Goal: Task Accomplishment & Management: Use online tool/utility

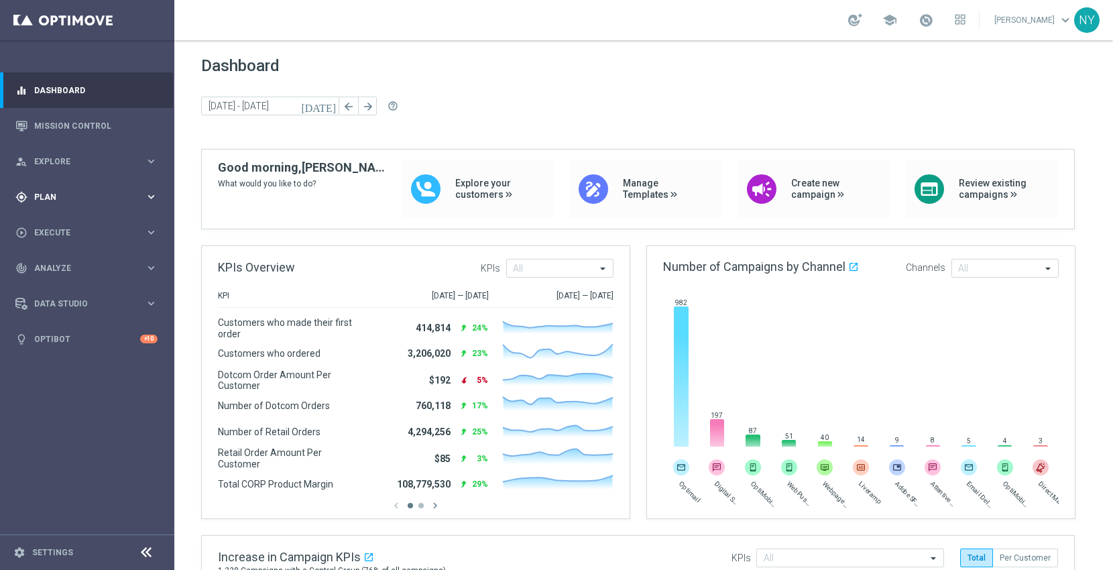
click at [52, 191] on div "gps_fixed Plan" at bounding box center [79, 197] width 129 height 12
click at [50, 265] on span "Templates" at bounding box center [84, 265] width 96 height 8
click at [56, 284] on link "Optimail" at bounding box center [91, 285] width 98 height 11
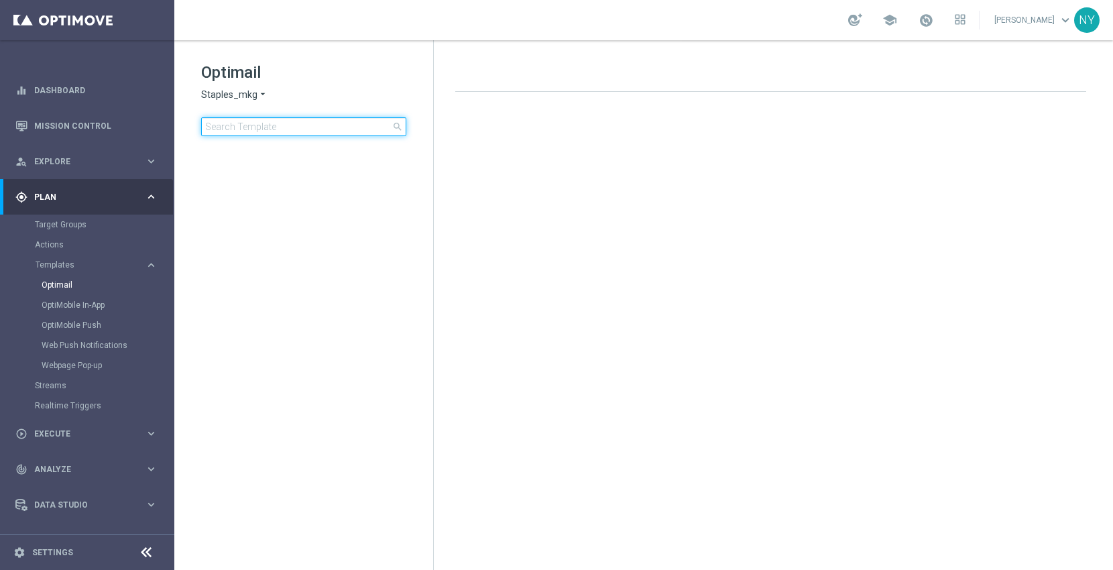
click at [295, 120] on input at bounding box center [303, 126] width 205 height 19
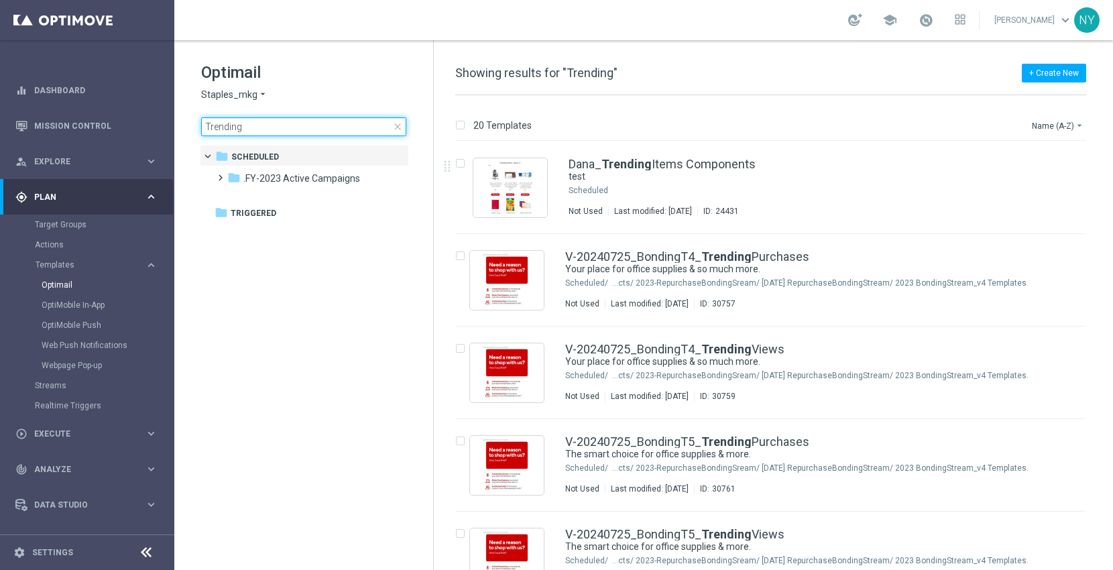
drag, startPoint x: 264, startPoint y: 123, endPoint x: 170, endPoint y: 118, distance: 94.0
click at [170, 118] on main "equalizer Dashboard Mission Control" at bounding box center [556, 285] width 1113 height 570
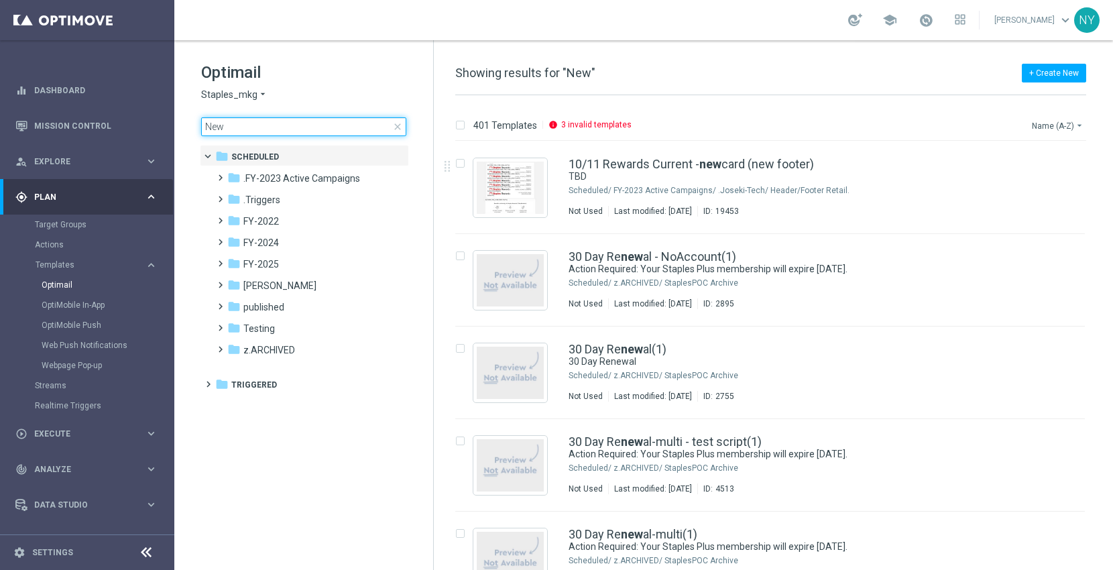
type input "New"
click at [1051, 126] on button "Name (A-Z) arrow_drop_down" at bounding box center [1059, 125] width 56 height 16
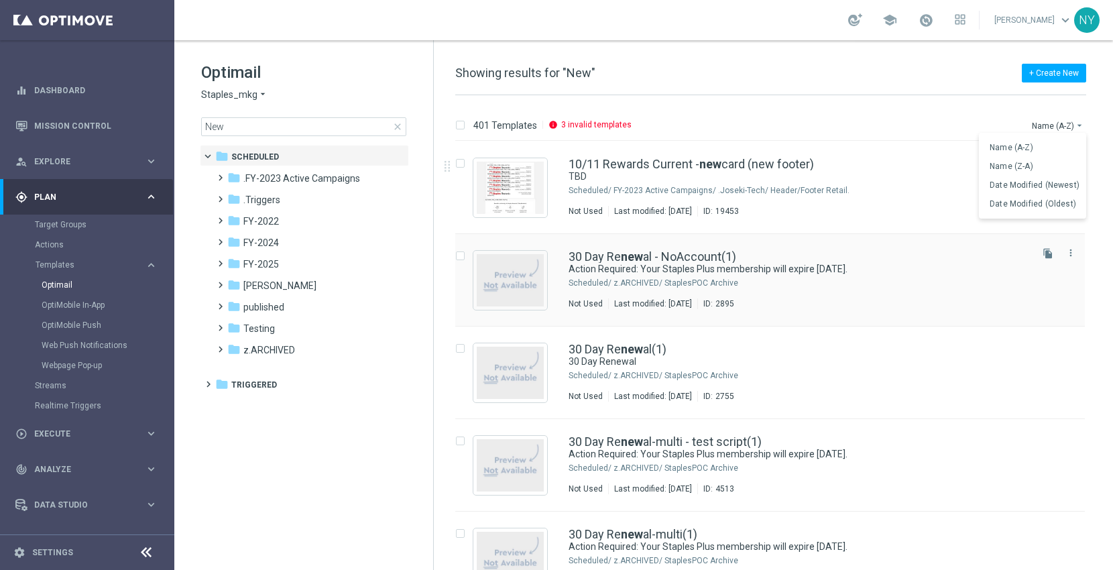
click at [1027, 184] on span "Date Modified (Newest)" at bounding box center [1035, 184] width 90 height 9
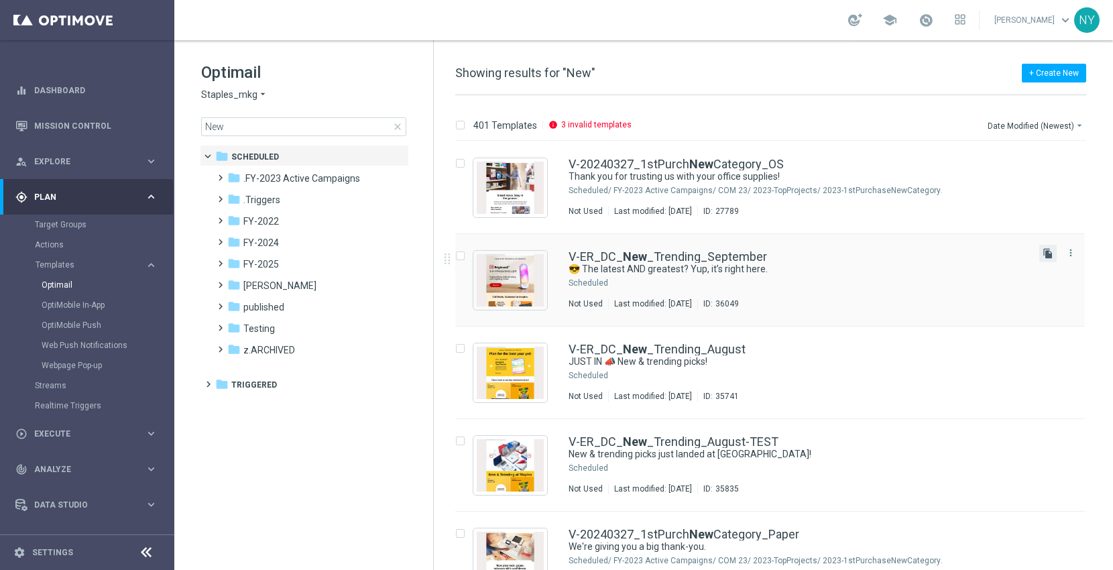
click at [1043, 251] on icon "file_copy" at bounding box center [1048, 253] width 11 height 11
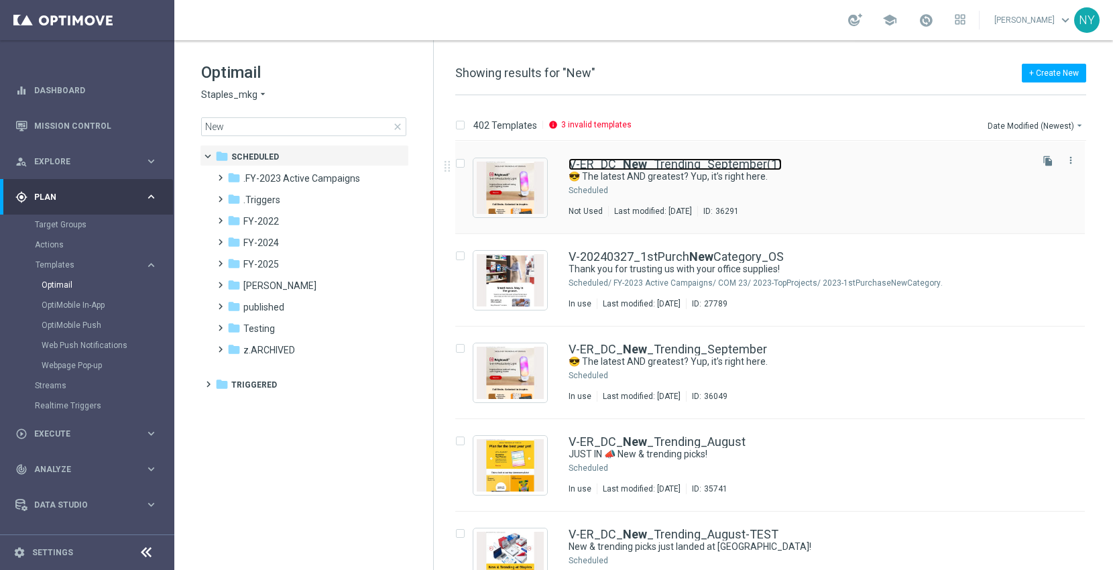
click at [727, 162] on link "V-ER_DC_ New _Trending_September(1)" at bounding box center [675, 164] width 213 height 12
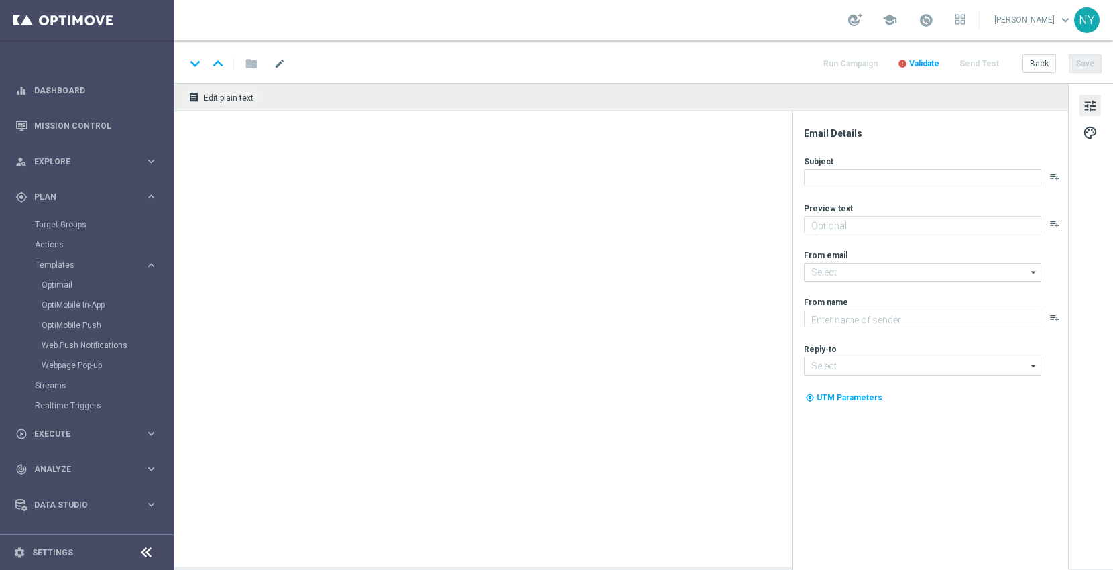
type input "V-ER_DC_New_Trending_September(1)"
type textarea "Shop what’s new and trending at [GEOGRAPHIC_DATA]."
type textarea "Staples"
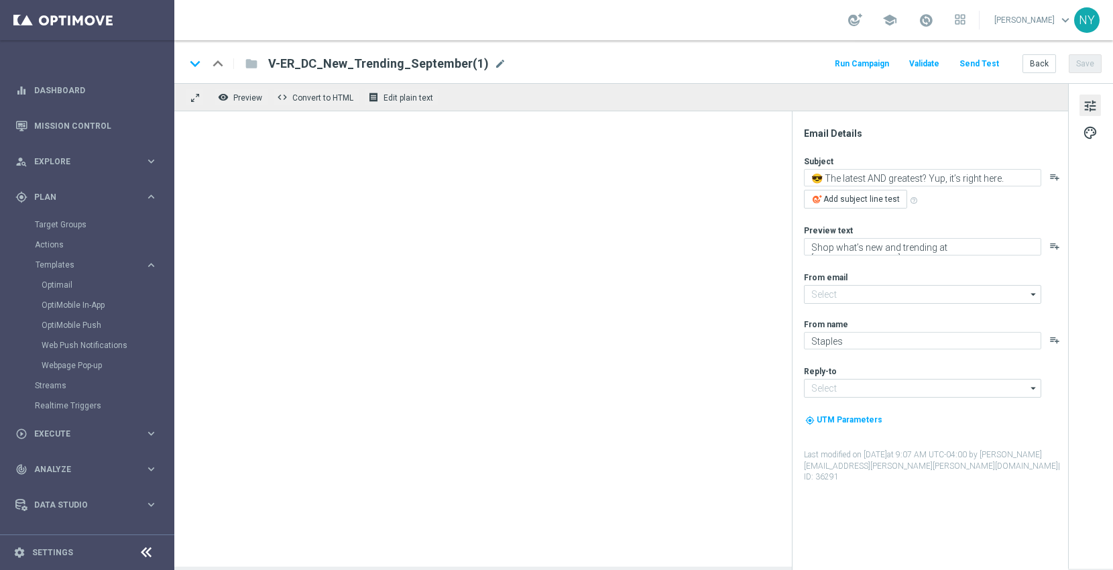
type input "[EMAIL_ADDRESS][DOMAIN_NAME]"
click at [494, 64] on span "mode_edit" at bounding box center [500, 64] width 12 height 12
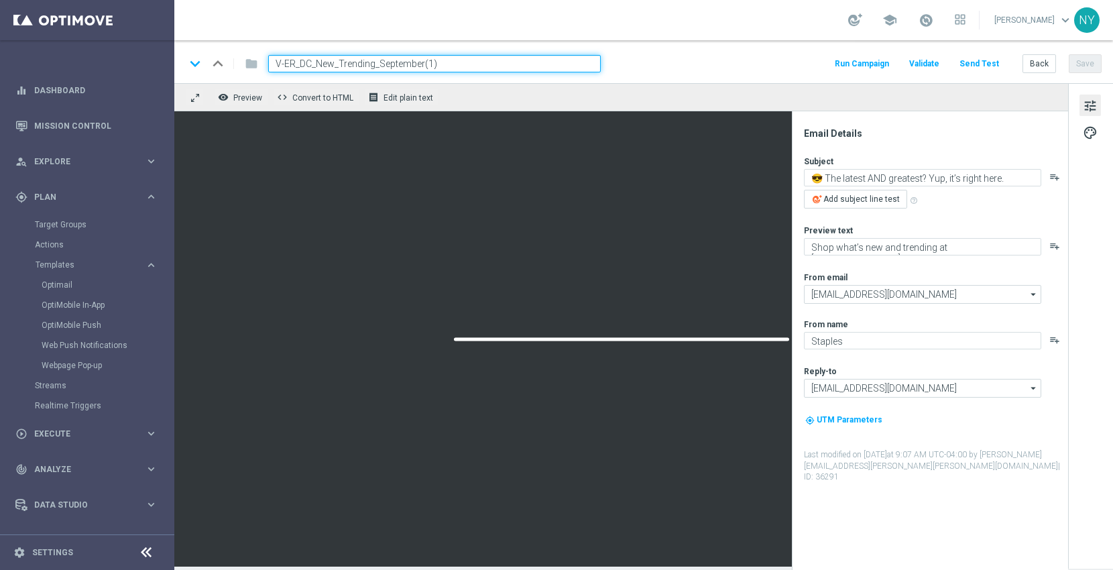
drag, startPoint x: 438, startPoint y: 62, endPoint x: 377, endPoint y: 62, distance: 61.0
click at [377, 62] on input "V-ER_DC_New_Trending_September(1)" at bounding box center [434, 63] width 333 height 17
type input "V-ER_DC_New_Trending_October"
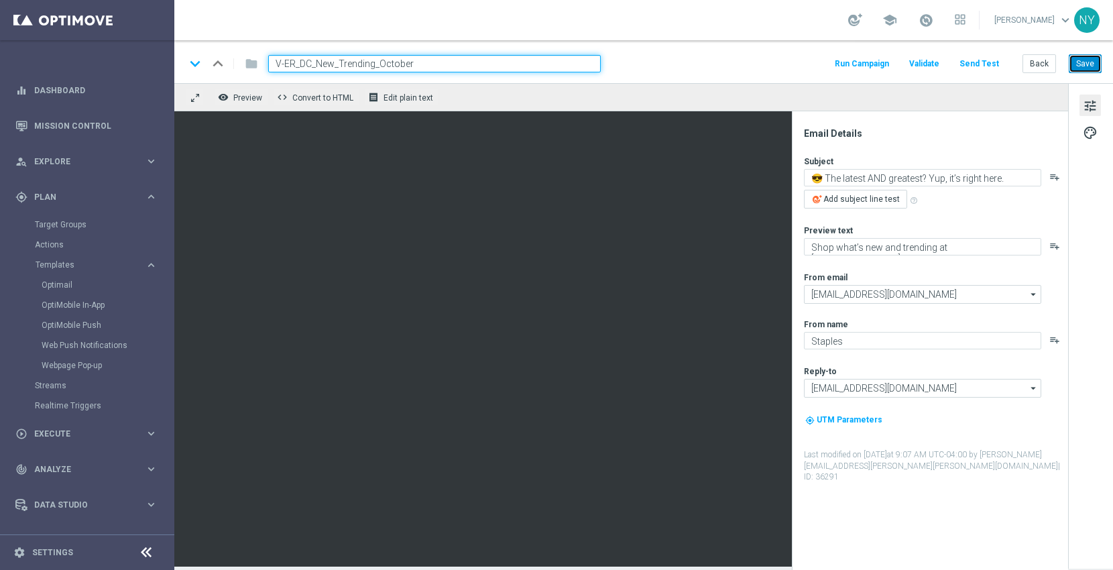
click at [1086, 68] on button "Save" at bounding box center [1085, 63] width 33 height 19
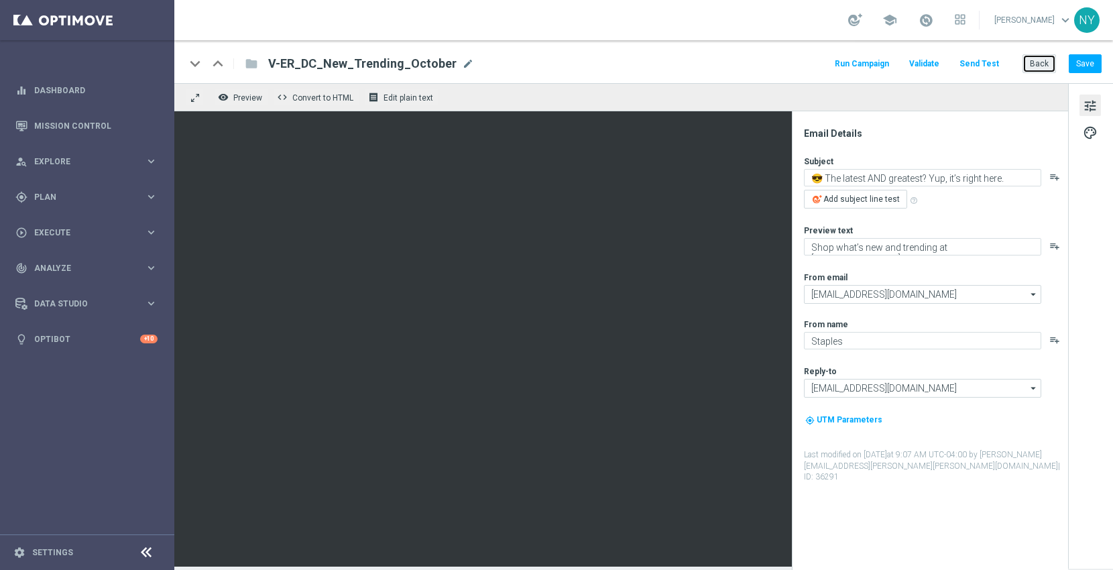
click at [1039, 64] on button "Back" at bounding box center [1039, 63] width 34 height 19
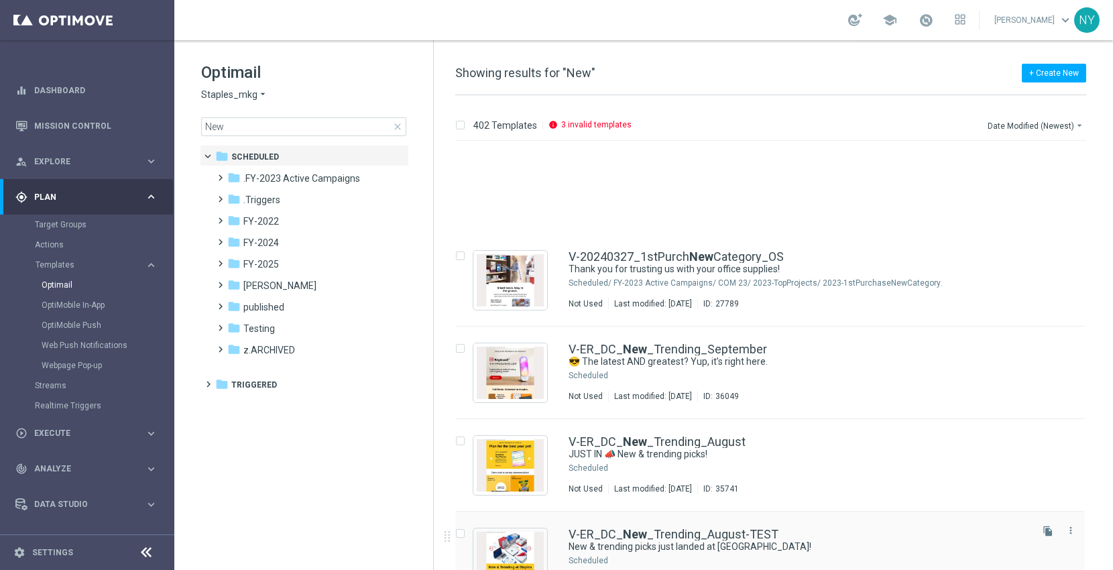
scroll to position [149, 0]
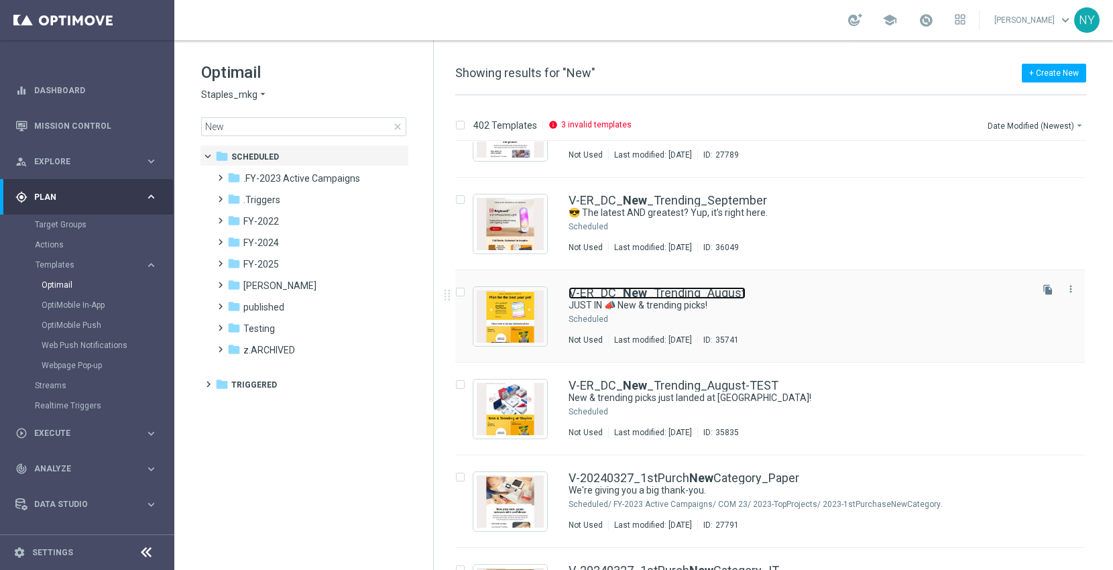
click at [658, 294] on link "V-ER_DC_ New _Trending_August" at bounding box center [657, 293] width 177 height 12
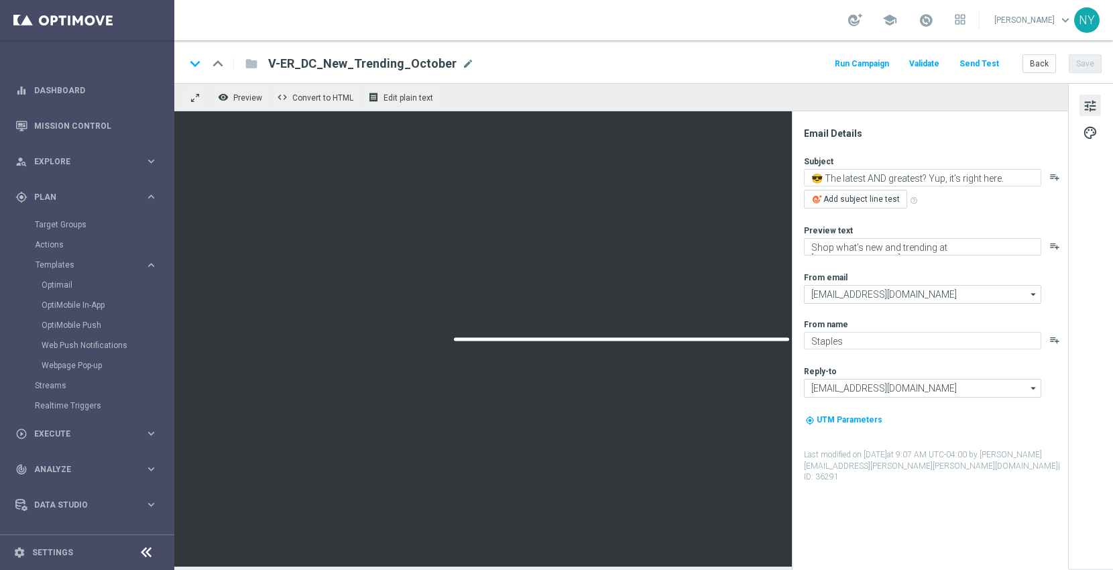
type textarea "JUST IN 📣 New & trending picks!"
type textarea "Plus school-ready supplies for their first day."
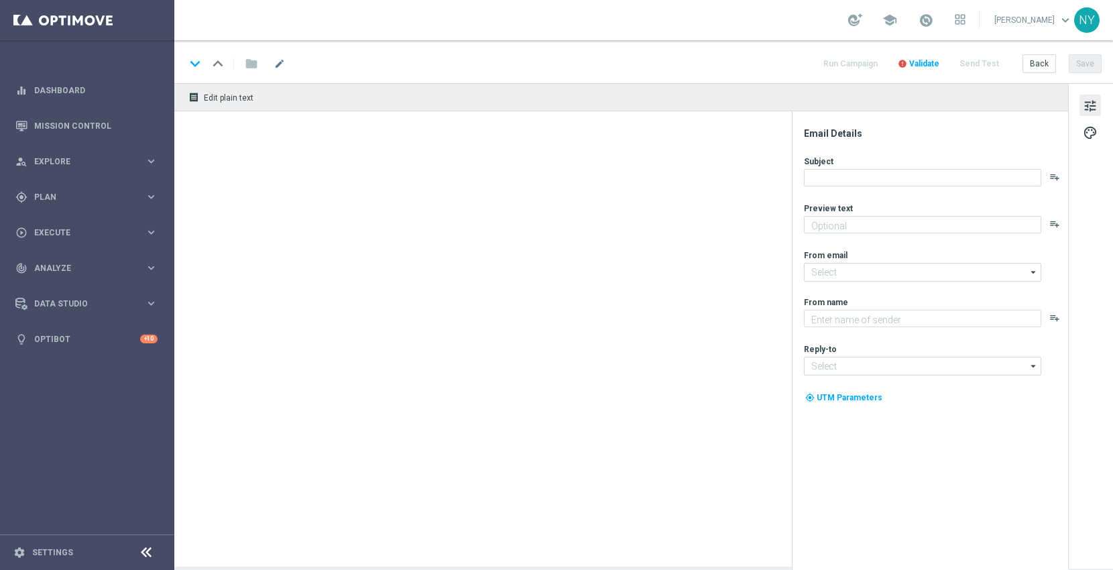
type textarea "Plus school-ready supplies for their first day."
type textarea "Staples"
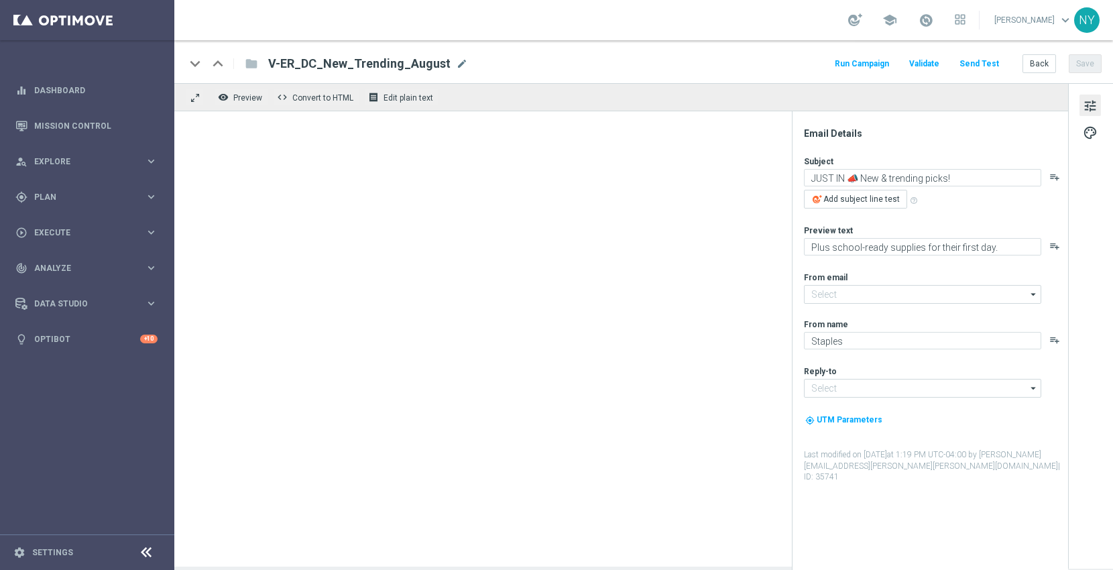
type input "[EMAIL_ADDRESS][DOMAIN_NAME]"
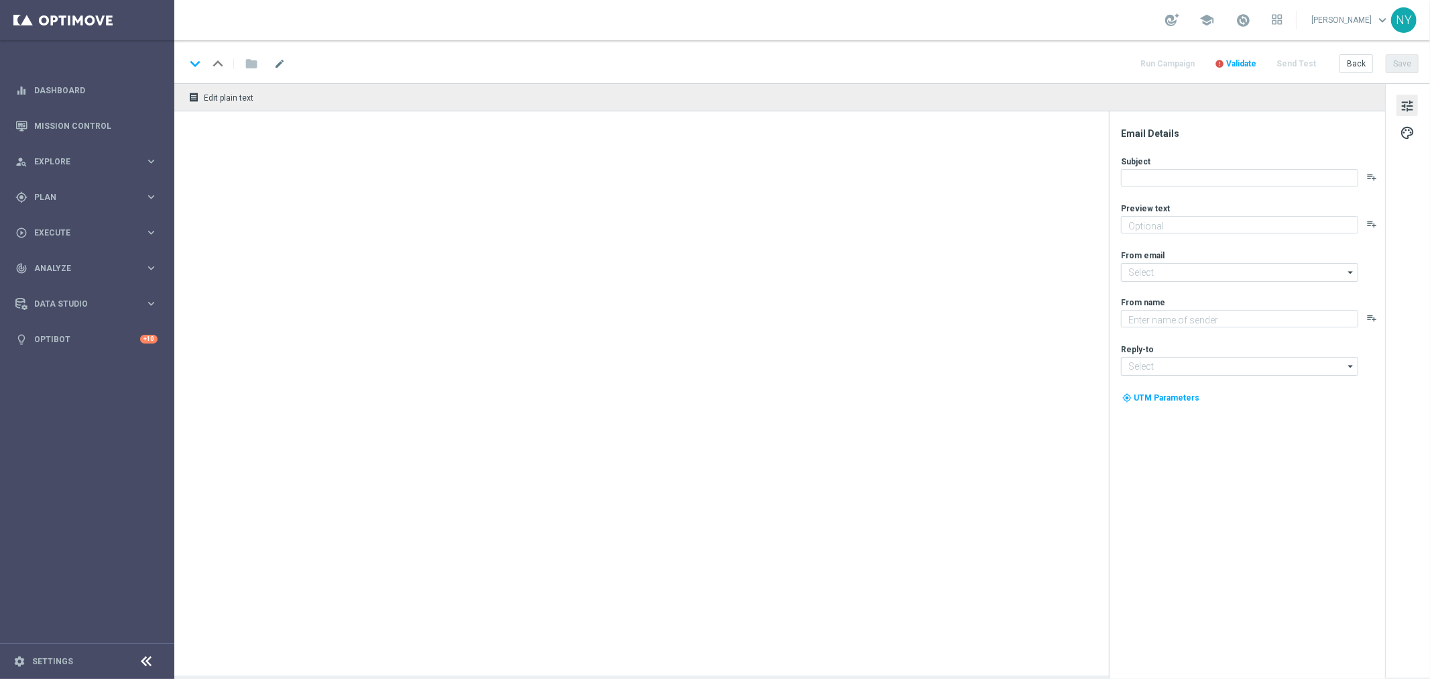
type textarea "Shop what’s new and trending at [GEOGRAPHIC_DATA]."
type textarea "Staples"
type input "[EMAIL_ADDRESS][DOMAIN_NAME]"
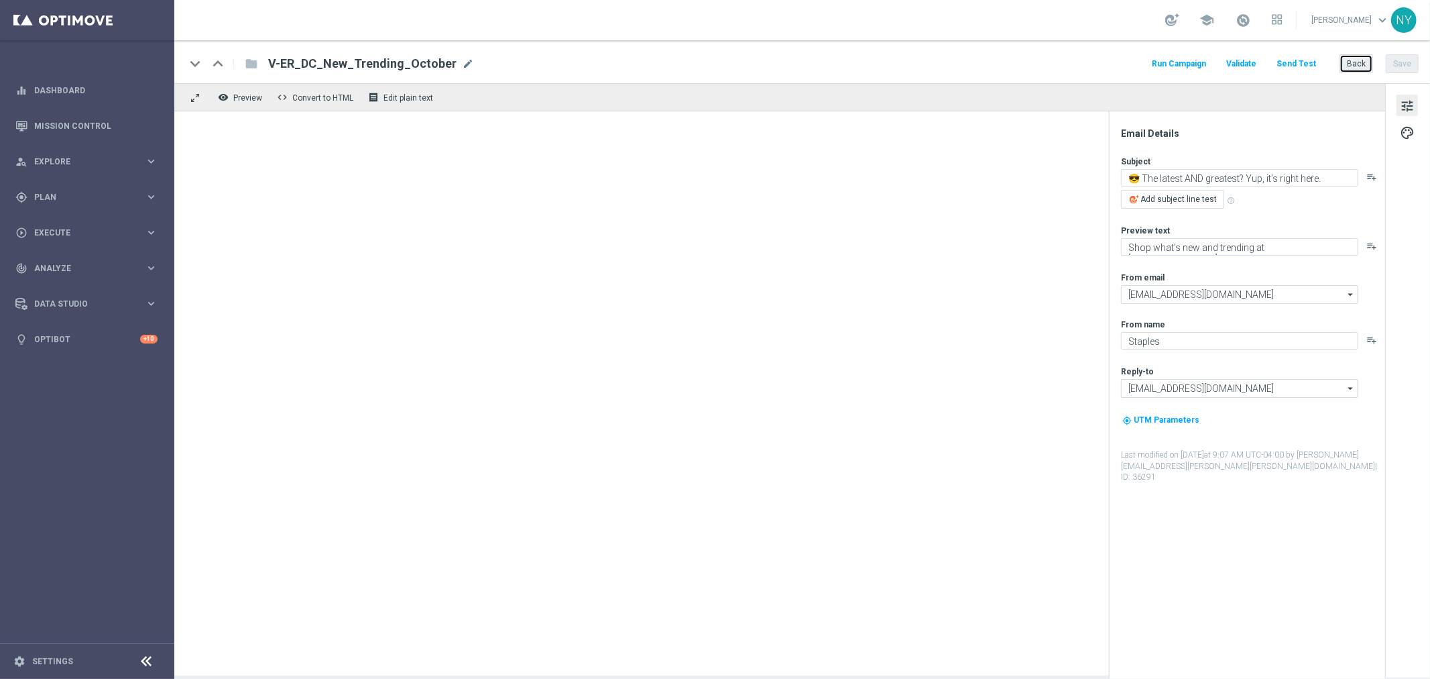
click at [1354, 65] on button "Back" at bounding box center [1357, 63] width 34 height 19
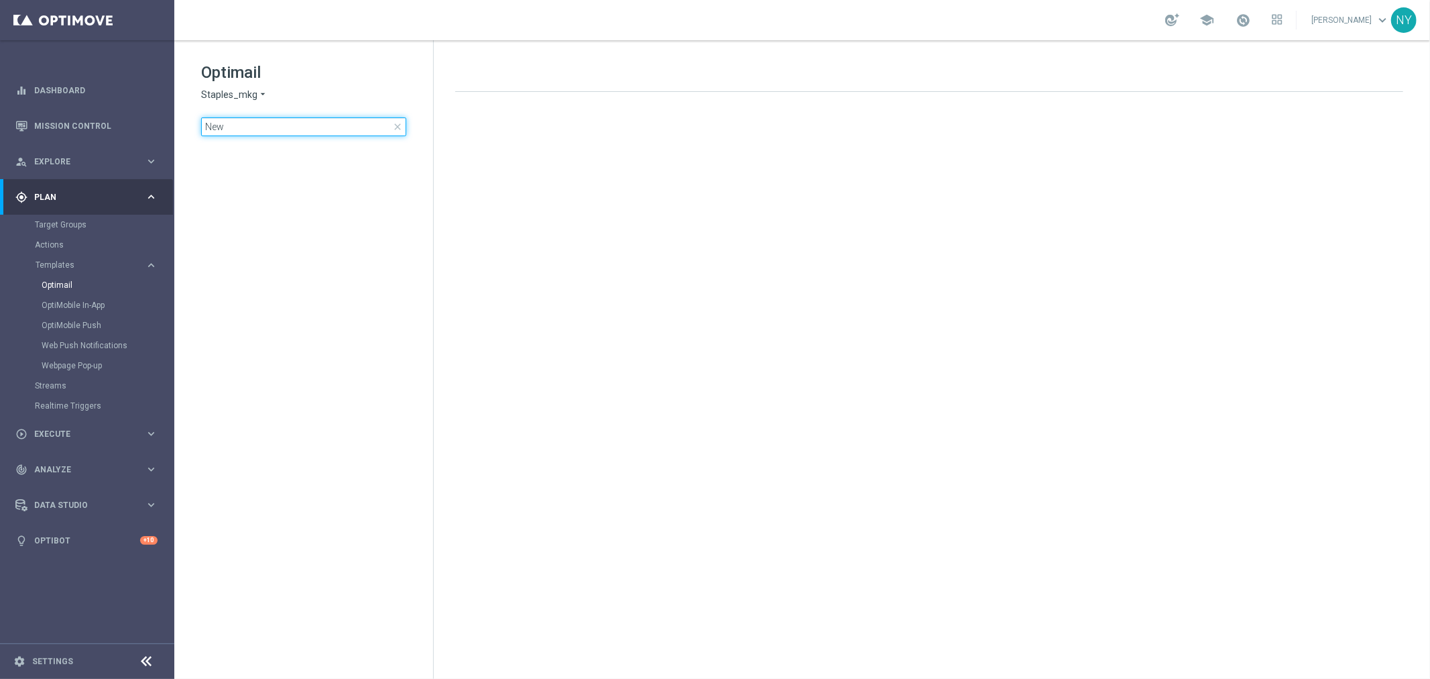
click at [220, 127] on input "New" at bounding box center [303, 126] width 205 height 19
drag, startPoint x: 250, startPoint y: 130, endPoint x: 98, endPoint y: 123, distance: 152.3
click at [111, 126] on main "equalizer Dashboard Mission Control" at bounding box center [715, 339] width 1430 height 679
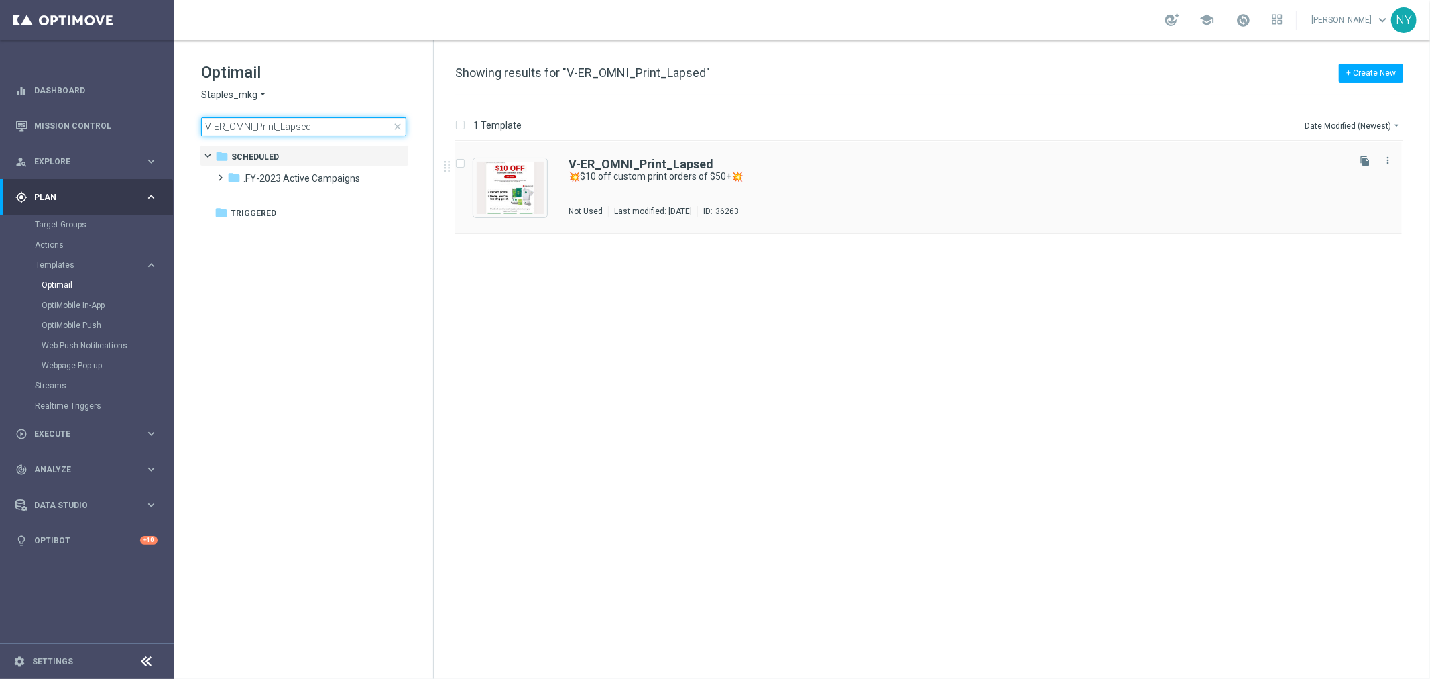
type input "V-ER_OMNI_Print_Lapsed"
click at [622, 163] on b "V-ER_OMNI_Print_Lapsed" at bounding box center [641, 164] width 145 height 14
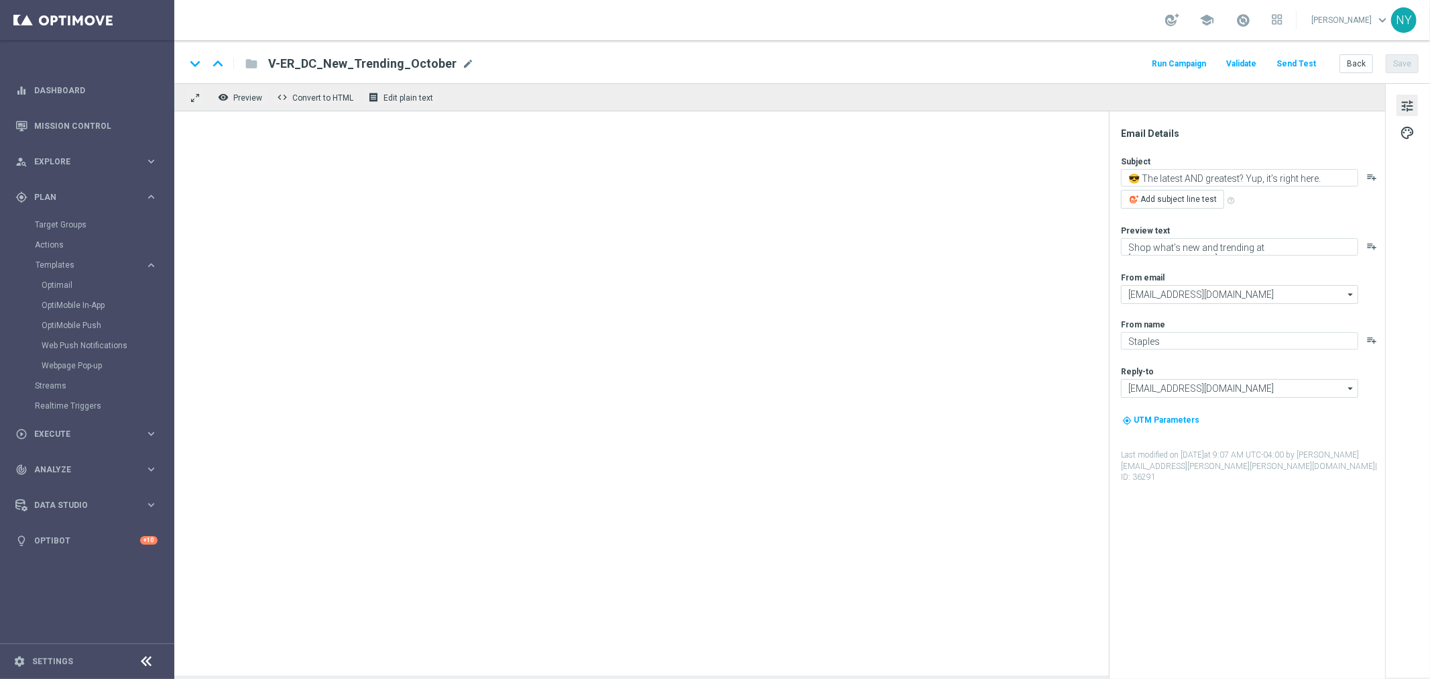
type textarea "💥$10 off custom print orders of $50+💥"
type textarea "Keep printing with Staples."
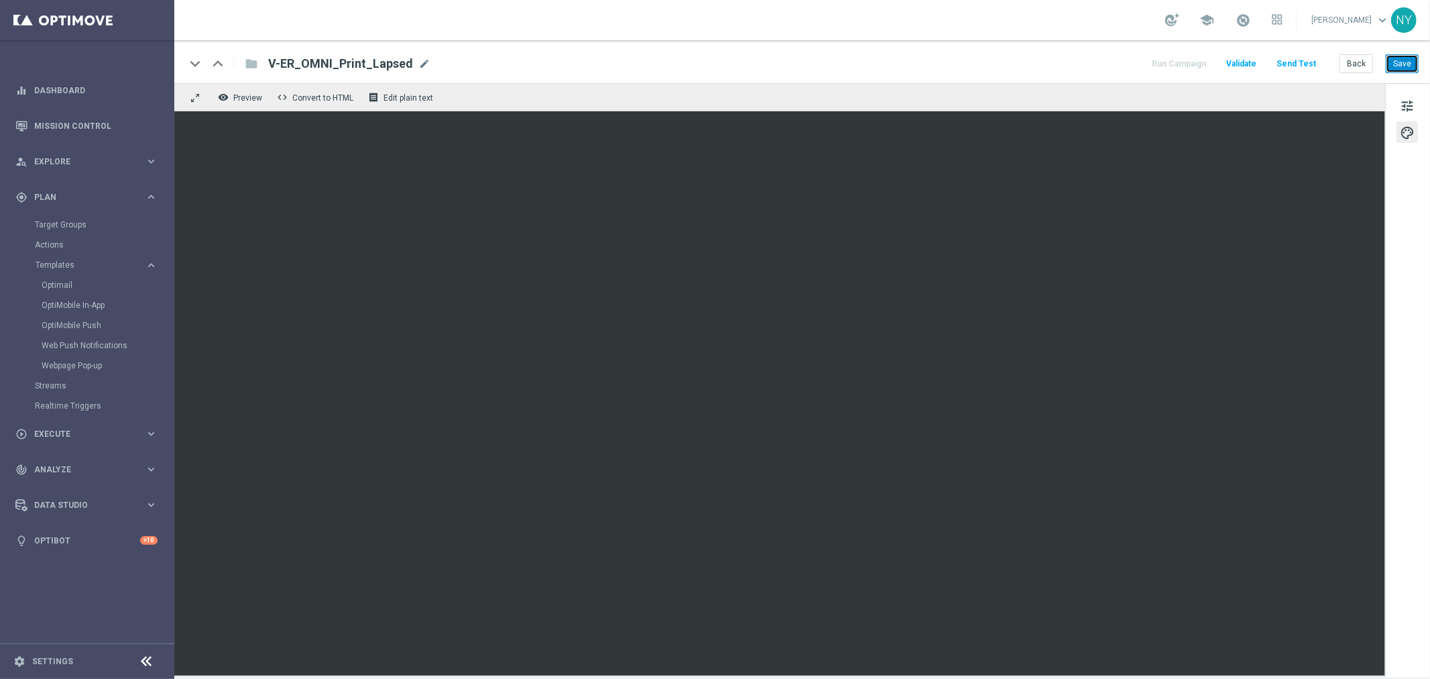
click at [1411, 61] on button "Save" at bounding box center [1402, 63] width 33 height 19
click at [1311, 63] on button "Send Test" at bounding box center [1297, 64] width 44 height 18
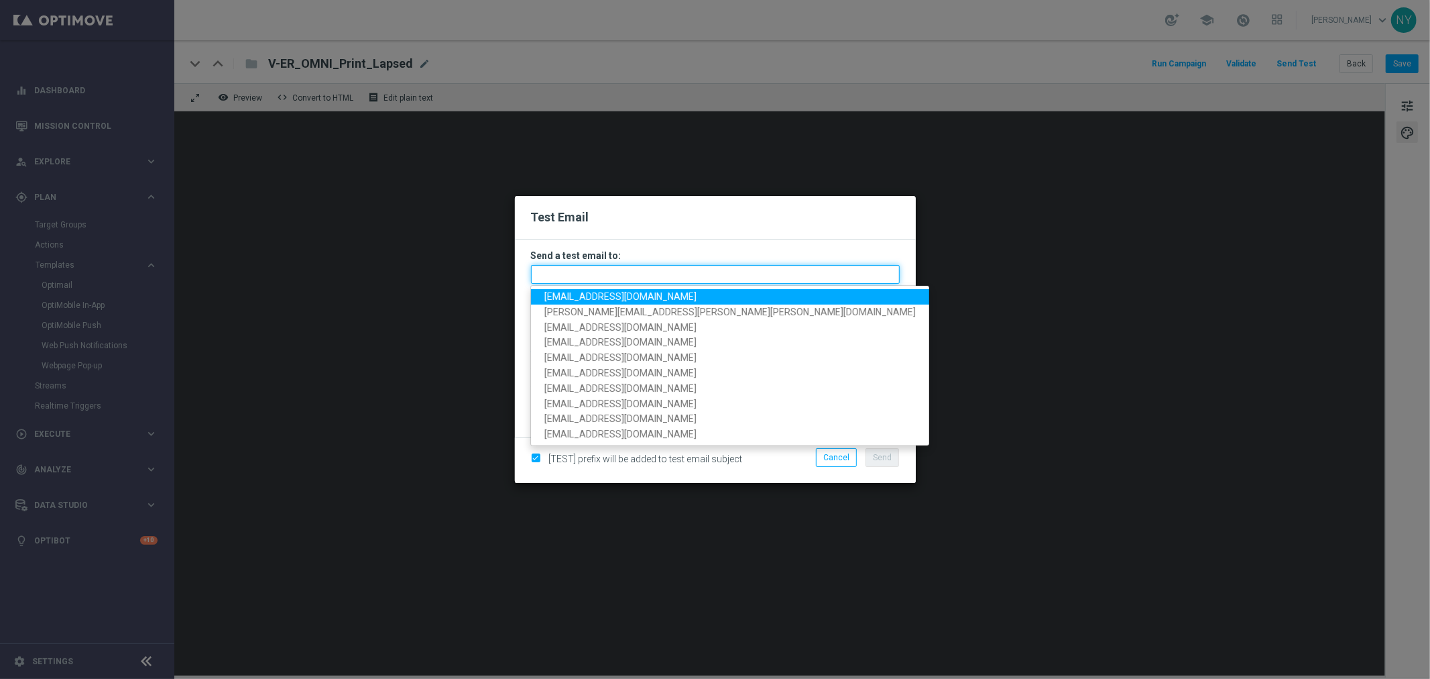
click at [585, 272] on input "text" at bounding box center [715, 274] width 369 height 19
paste input "[EMAIL_ADDRESS][DOMAIN_NAME]"
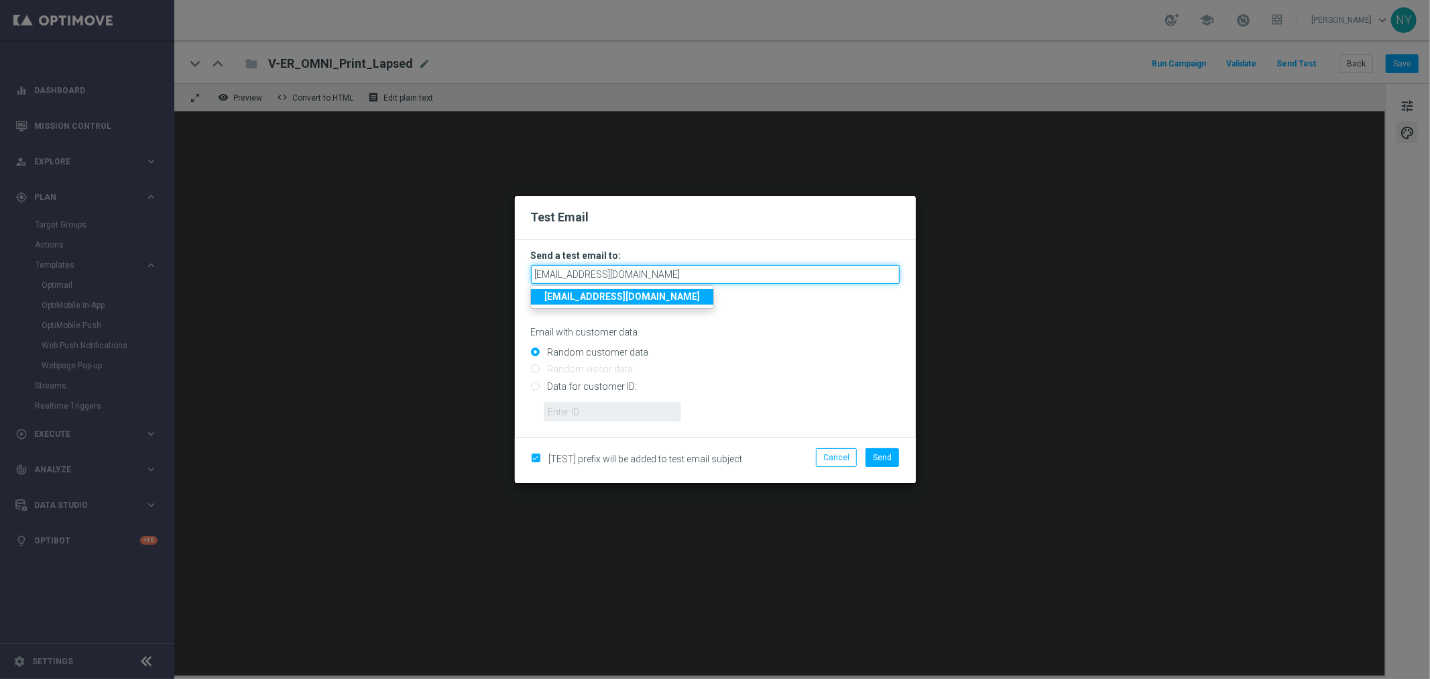
type input "[EMAIL_ADDRESS][DOMAIN_NAME]"
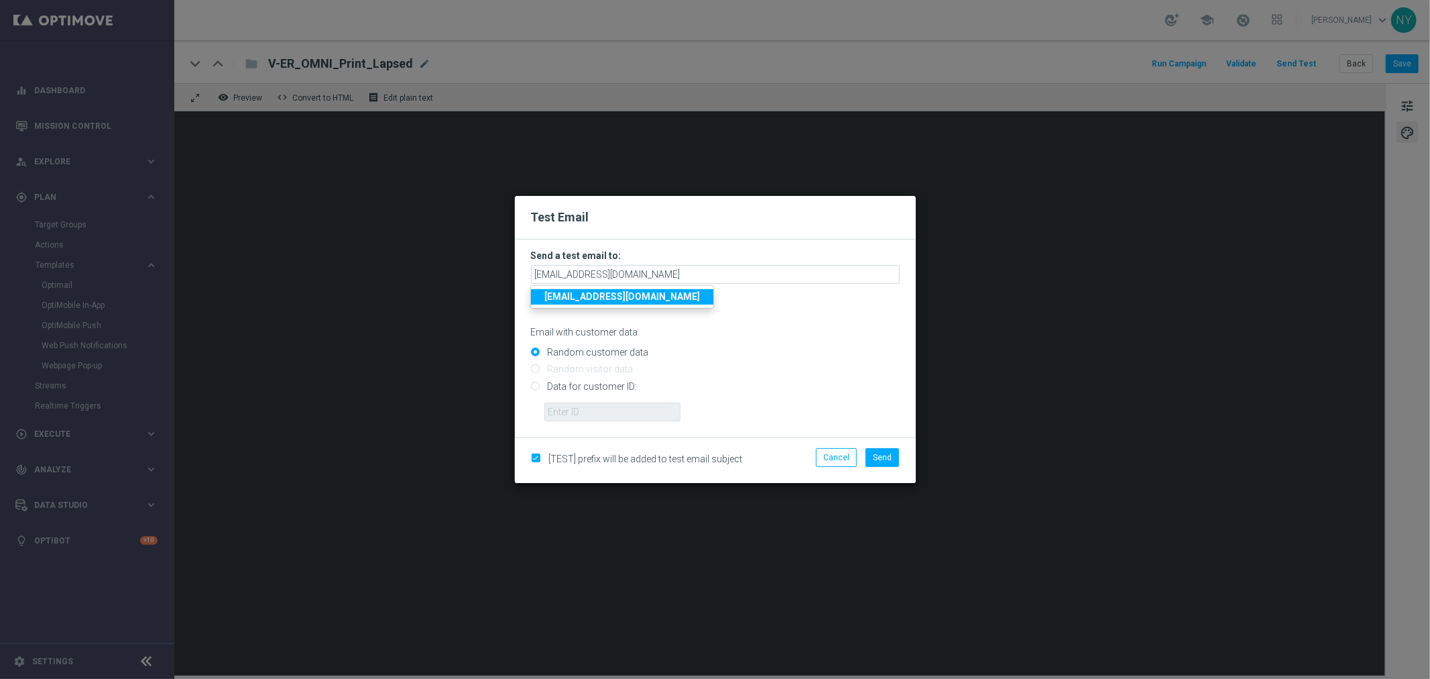
click at [738, 357] on input "Random customer data" at bounding box center [715, 358] width 369 height 19
drag, startPoint x: 538, startPoint y: 386, endPoint x: 545, endPoint y: 394, distance: 10.9
click at [538, 386] on input "Data for customer ID:" at bounding box center [715, 391] width 369 height 19
radio input "true"
click at [559, 409] on input "text" at bounding box center [612, 411] width 136 height 19
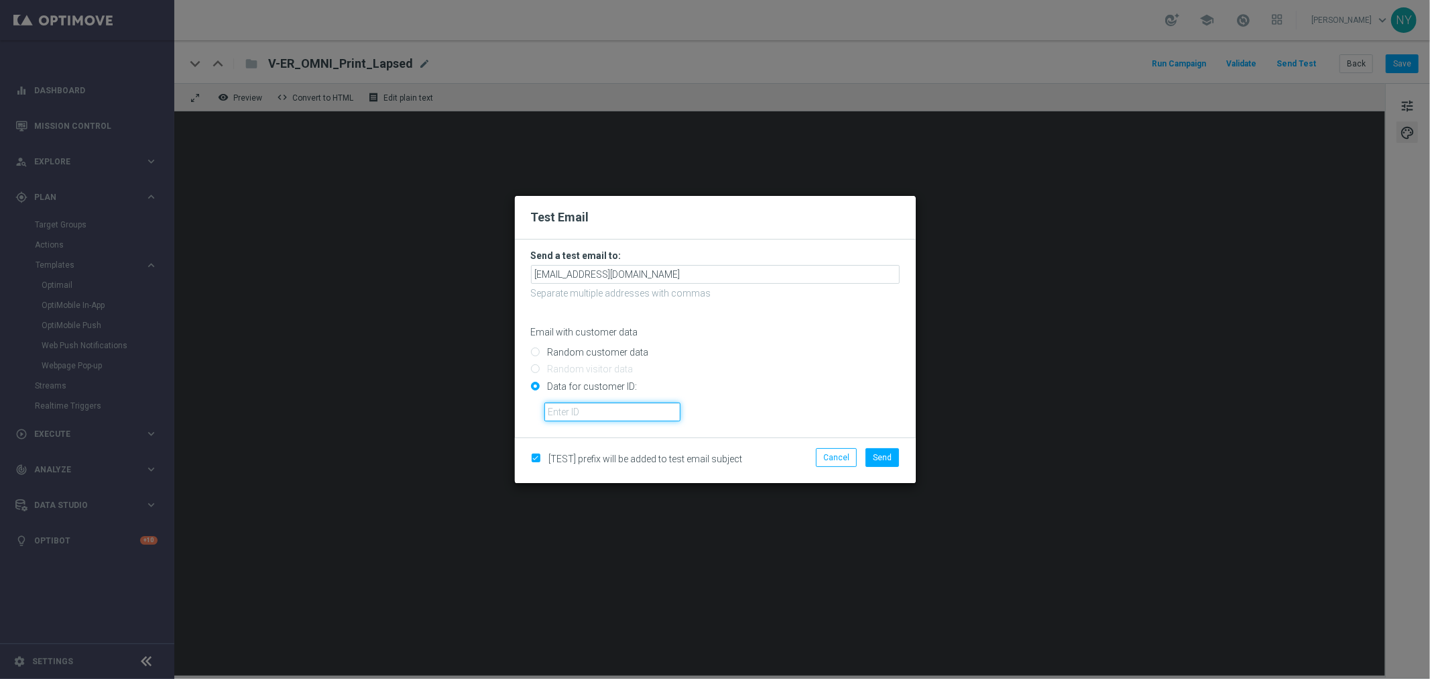
paste input "10000006208"
type input "10000006208"
click at [886, 461] on span "Send" at bounding box center [882, 457] width 19 height 9
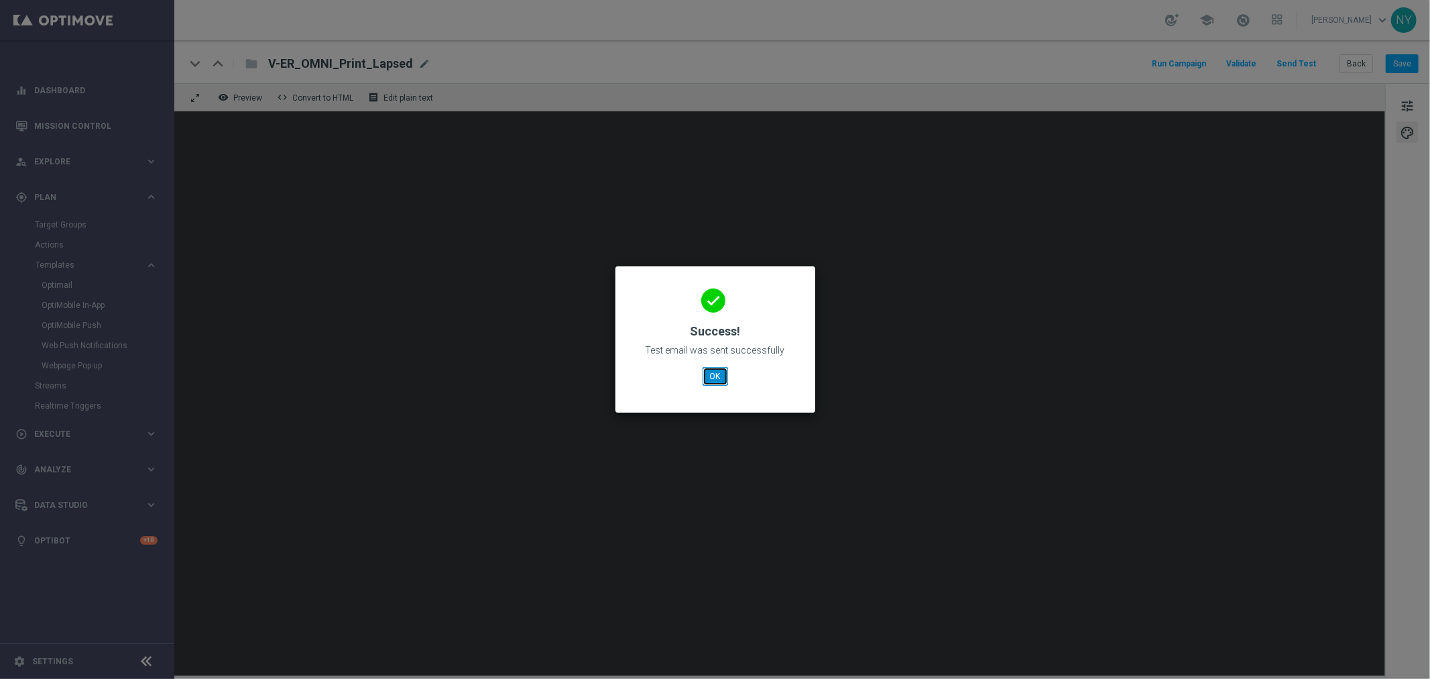
click at [727, 382] on button "OK" at bounding box center [715, 376] width 25 height 19
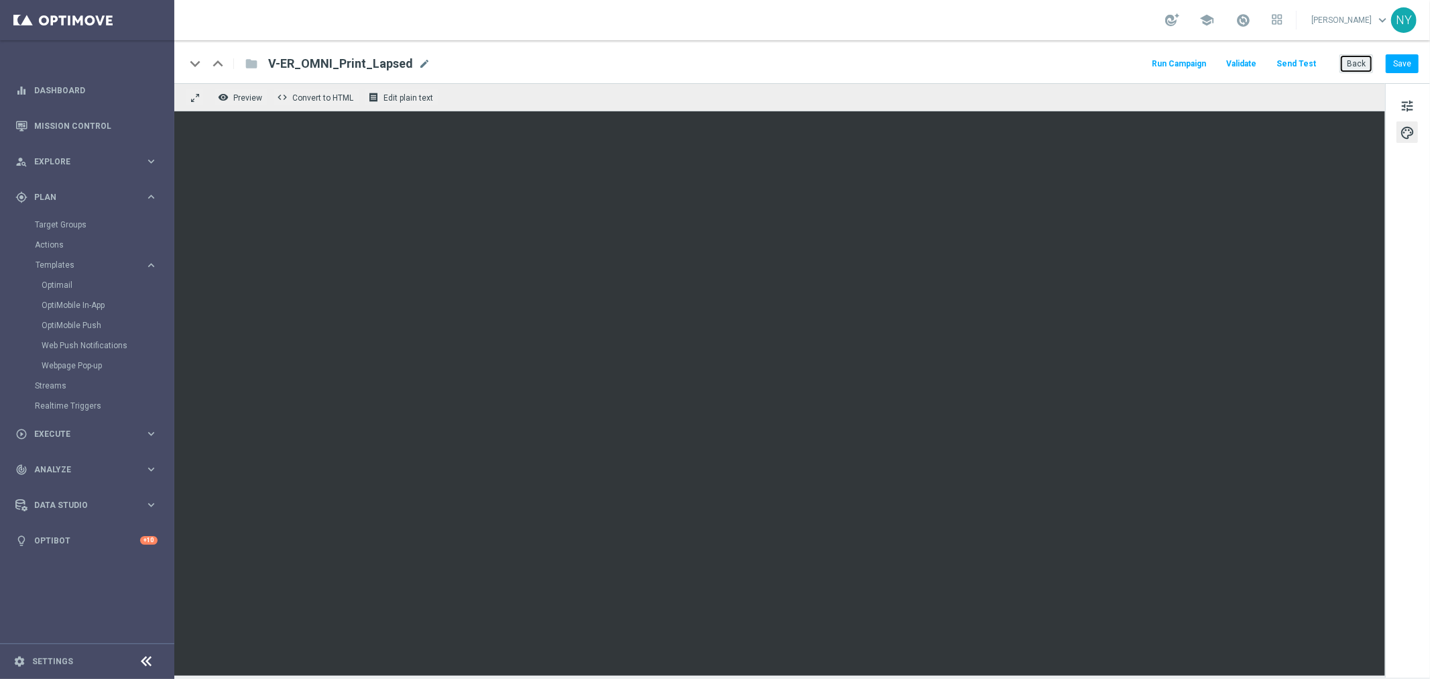
click at [1356, 62] on button "Back" at bounding box center [1357, 63] width 34 height 19
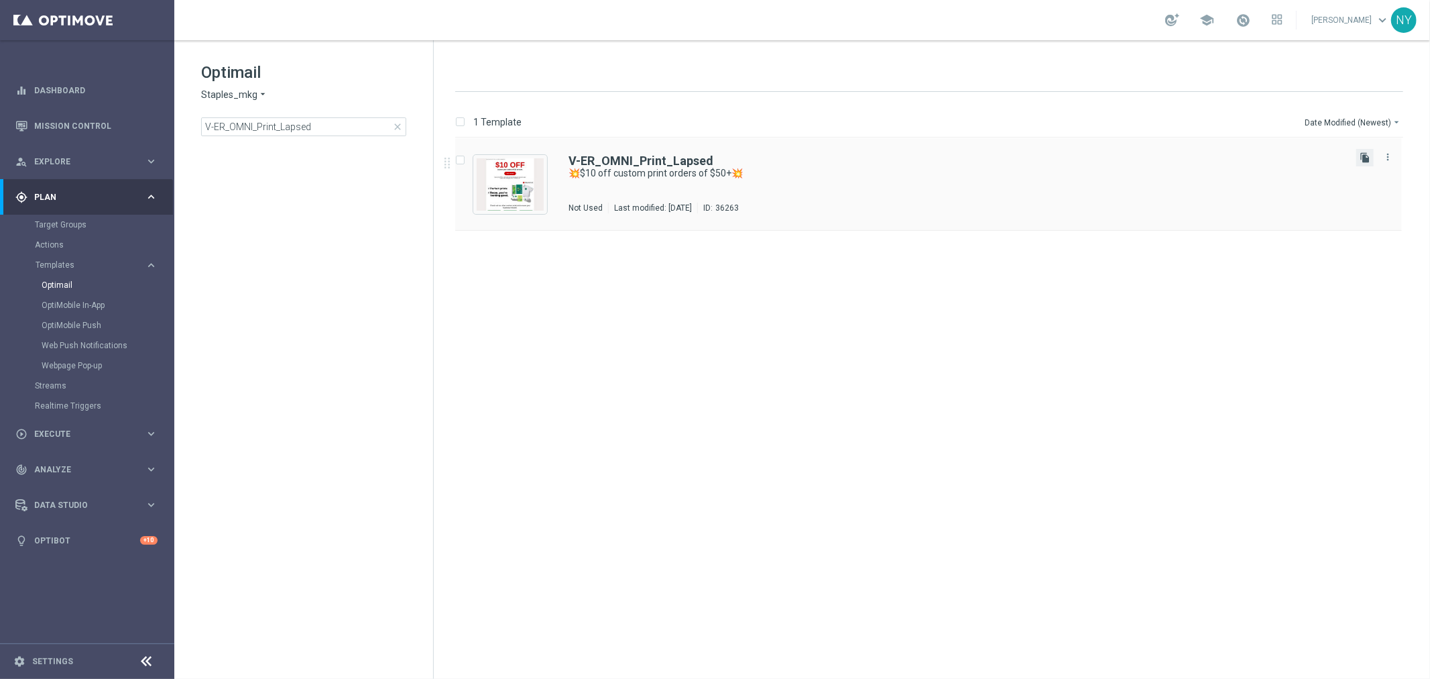
click at [1363, 155] on icon "file_copy" at bounding box center [1365, 157] width 11 height 11
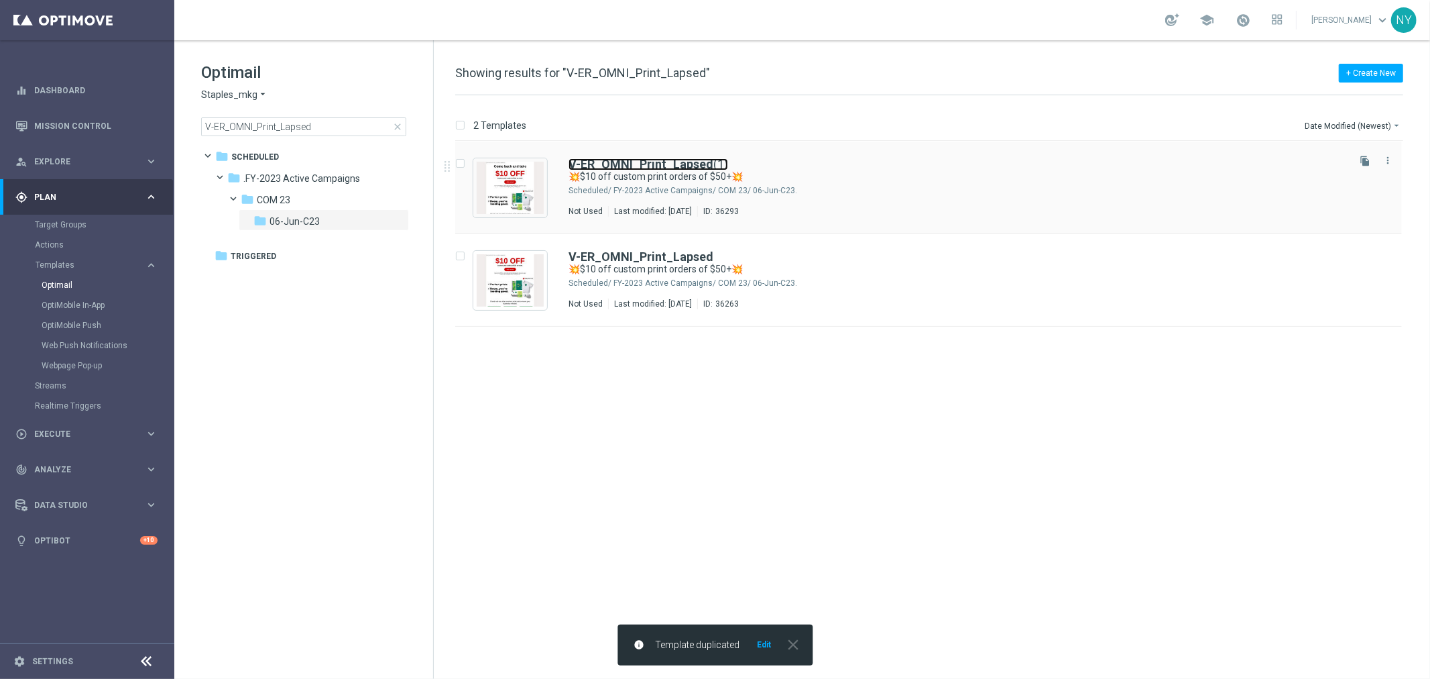
click at [694, 164] on b "V-ER_OMNI_Print_Lapsed" at bounding box center [641, 164] width 145 height 14
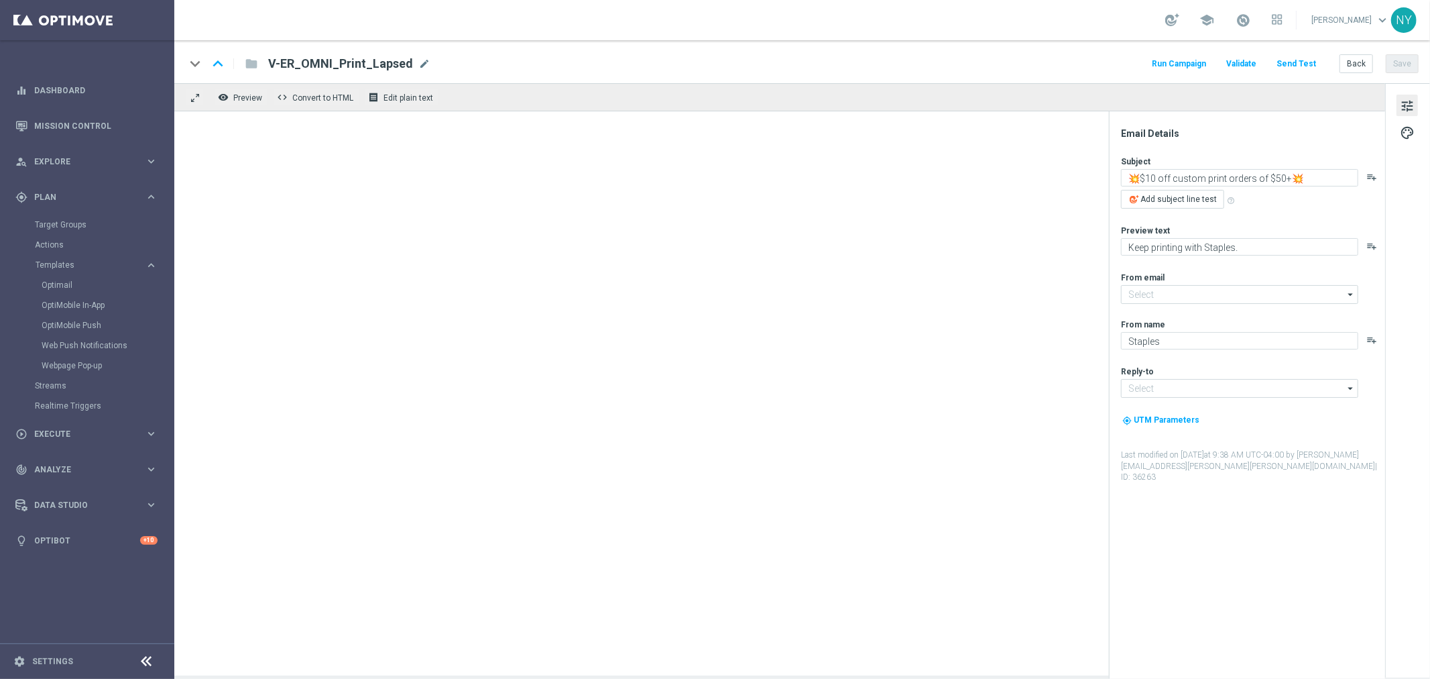
type input "[EMAIL_ADDRESS][DOMAIN_NAME]"
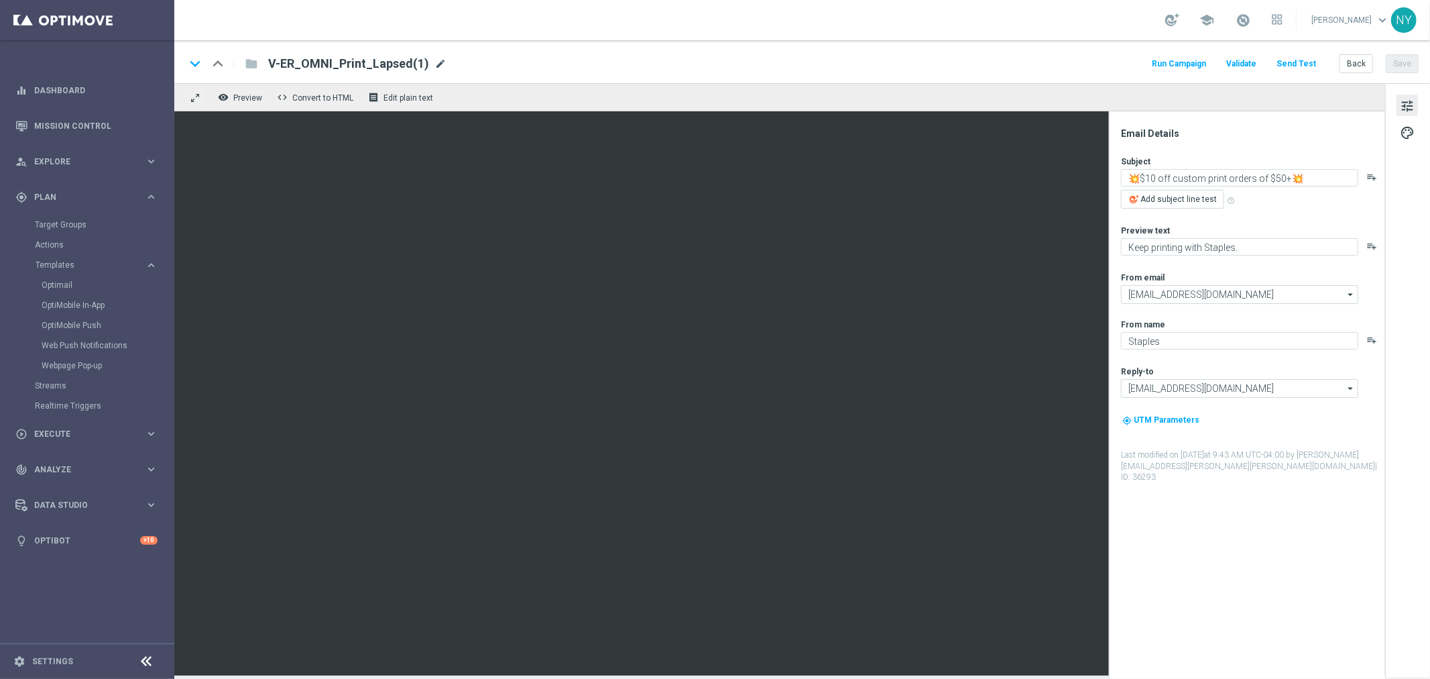
click at [434, 61] on span "mode_edit" at bounding box center [440, 64] width 12 height 12
drag, startPoint x: 412, startPoint y: 62, endPoint x: 379, endPoint y: 64, distance: 33.0
click at [379, 64] on input "V-ER_OMNI_Print_Lapsed(1)" at bounding box center [434, 63] width 333 height 17
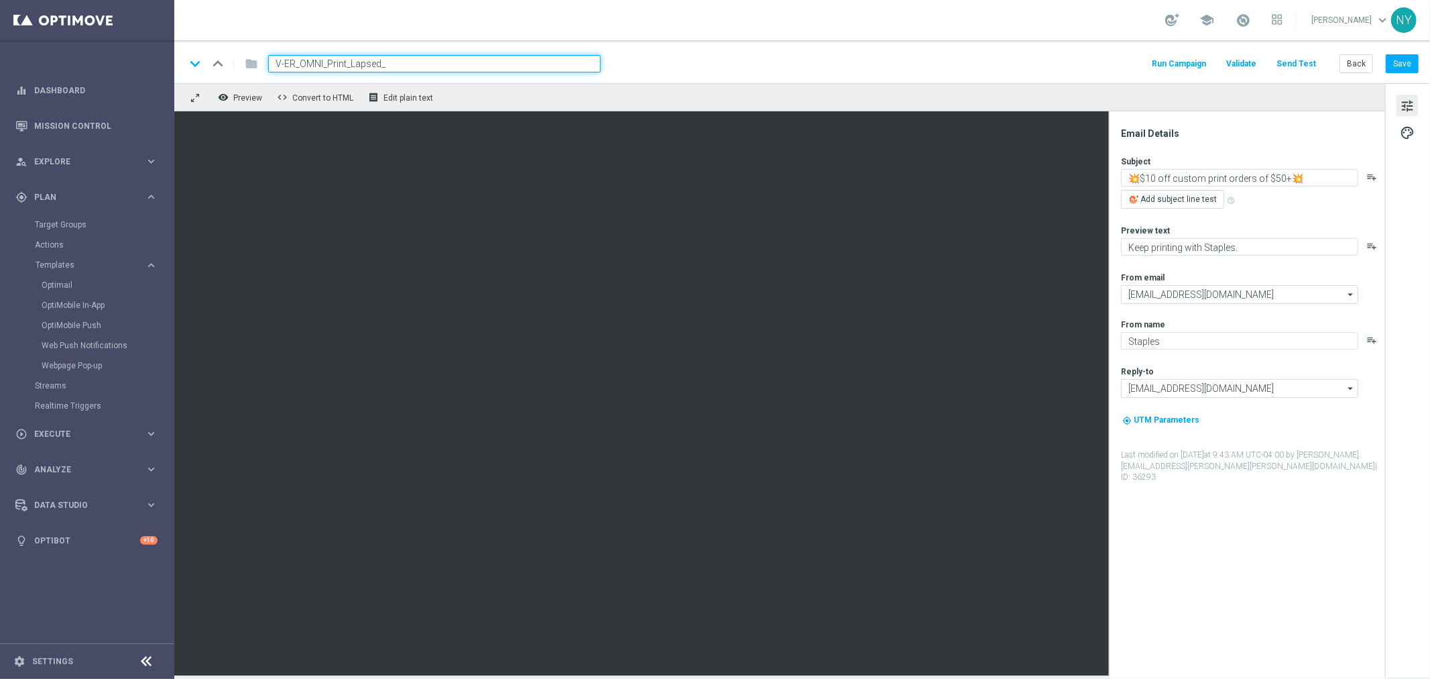
type input "V-ER_OMNI_Print_Lapsed_B"
click at [1406, 69] on button "Save" at bounding box center [1402, 63] width 33 height 19
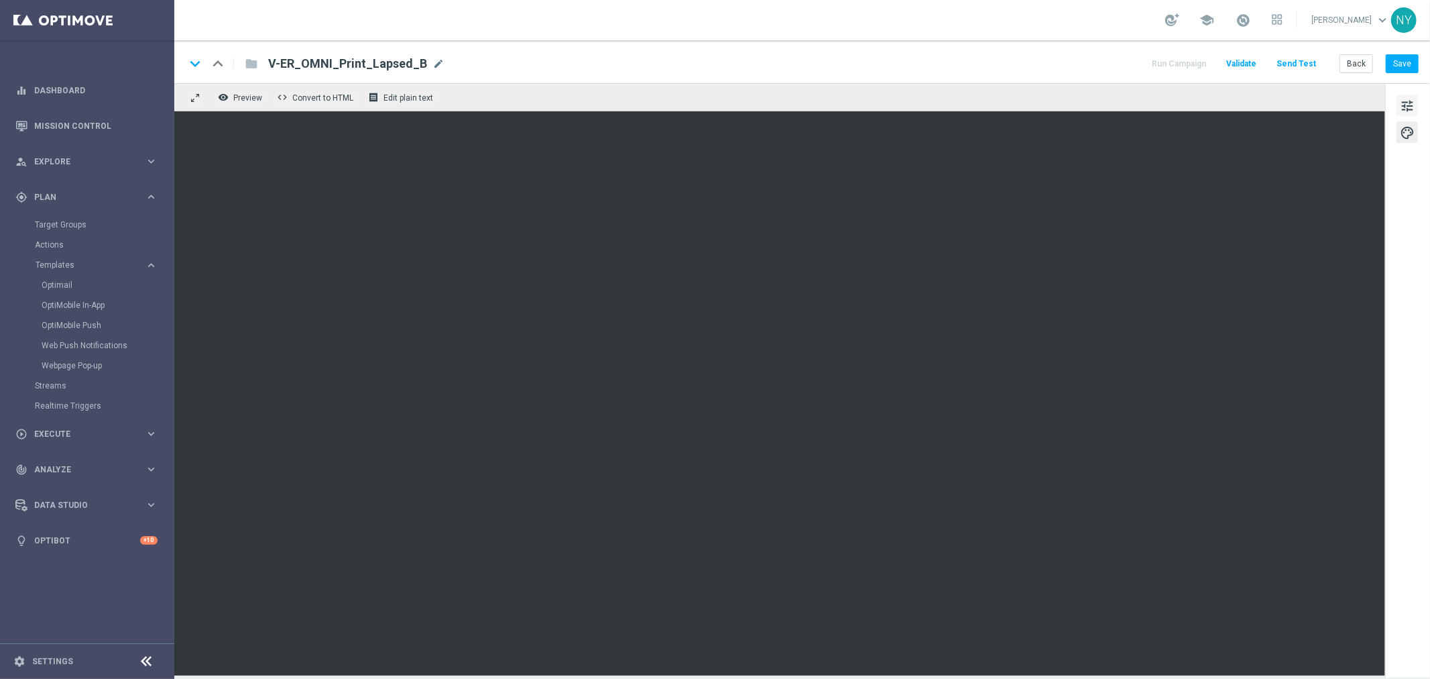
click at [1412, 105] on span "tune" at bounding box center [1407, 105] width 15 height 17
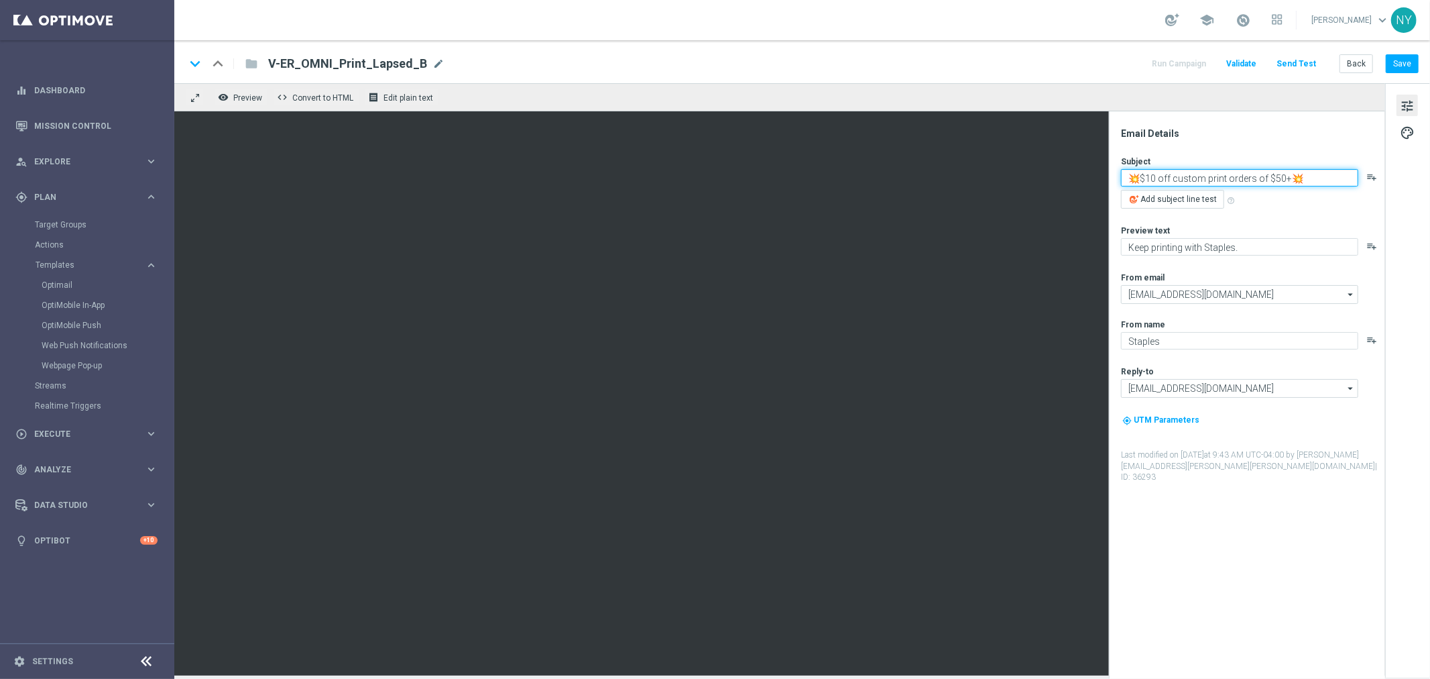
paste textarea "It’s been a while, have another print project?"
type textarea "It’s been a while, have another print project?"
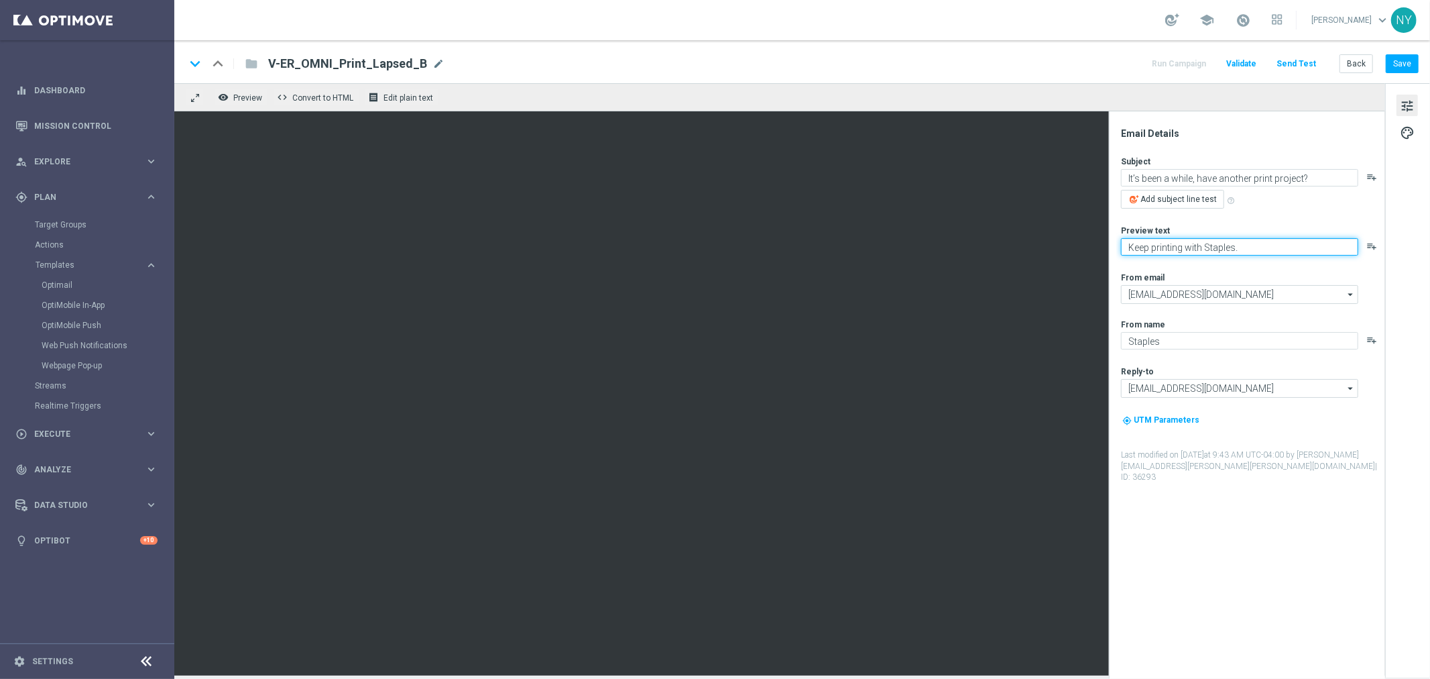
paste textarea "Come back and take advantage of this offer!"
type textarea "Come back and take advantage of this offer!"
click at [1402, 62] on button "Save" at bounding box center [1402, 63] width 33 height 19
click at [1303, 62] on button "Send Test" at bounding box center [1297, 64] width 44 height 18
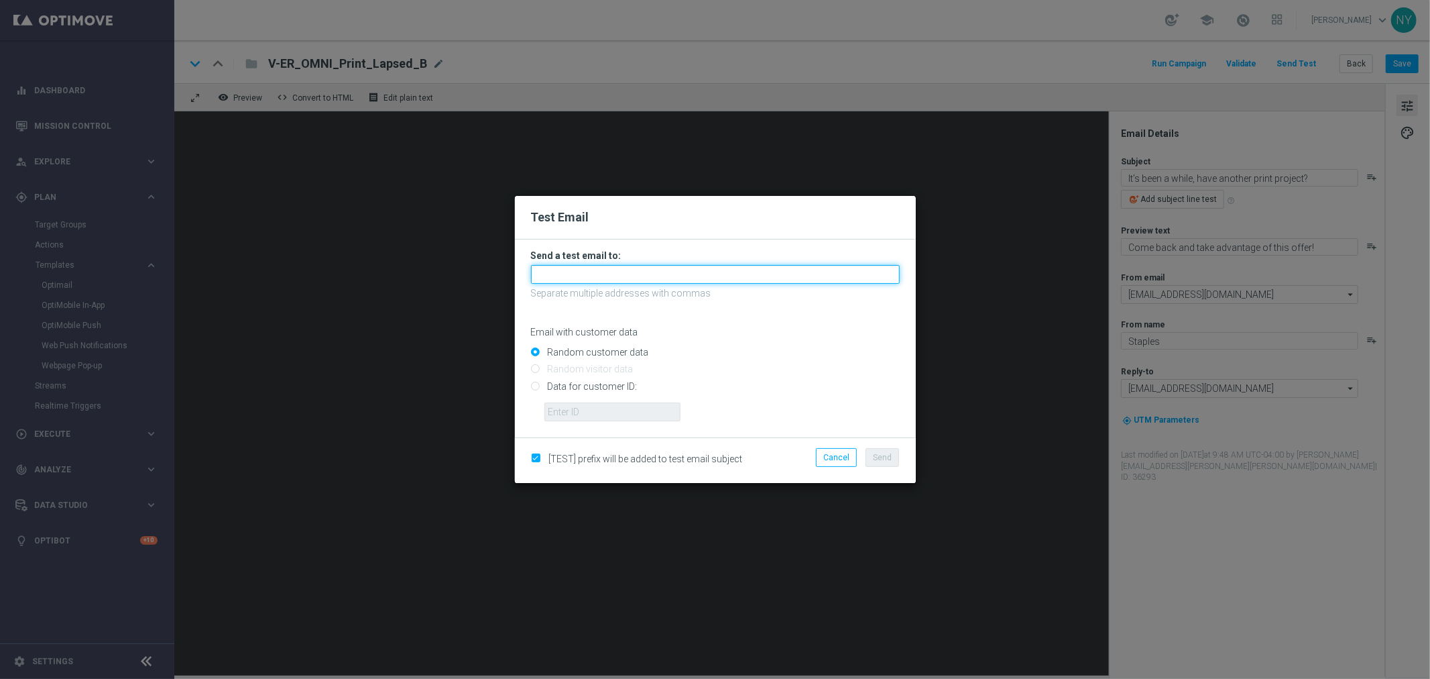
click at [563, 274] on input "text" at bounding box center [715, 274] width 369 height 19
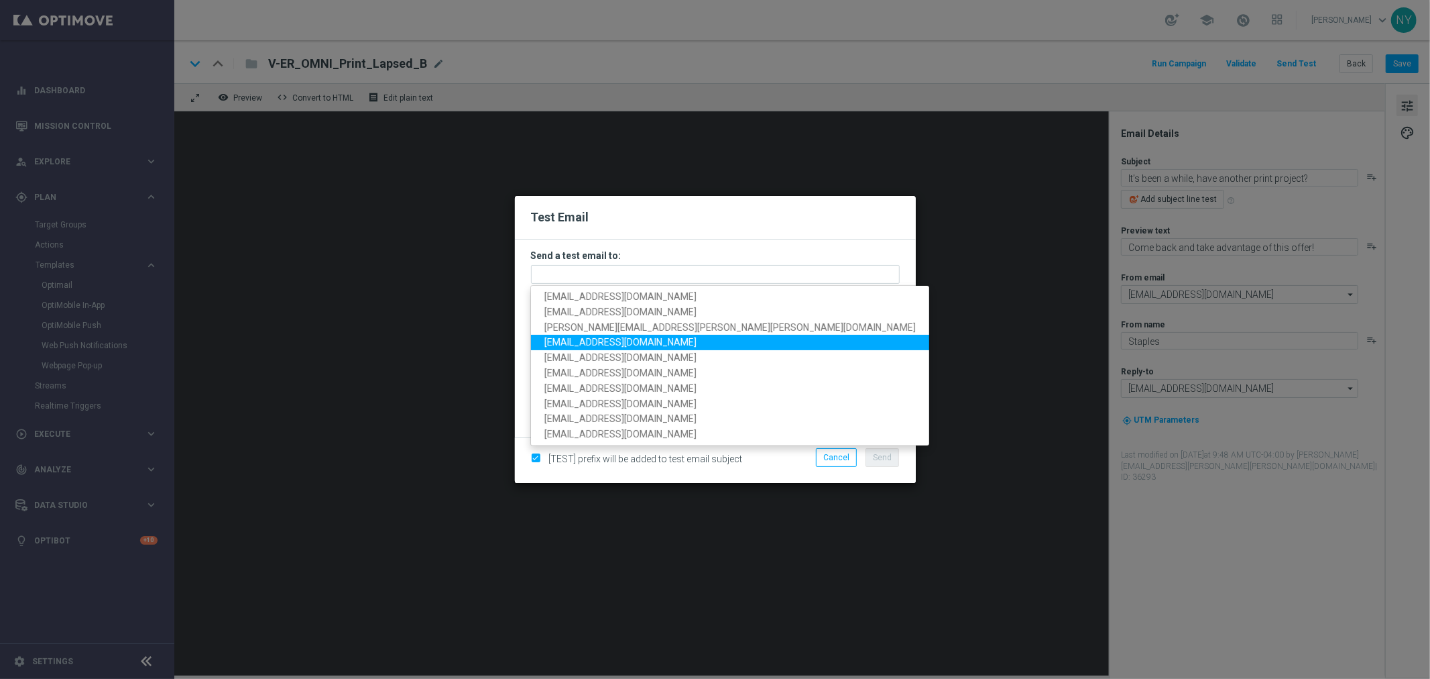
click at [611, 338] on span "[EMAIL_ADDRESS][DOMAIN_NAME]" at bounding box center [620, 342] width 152 height 11
type input "[EMAIL_ADDRESS][DOMAIN_NAME]"
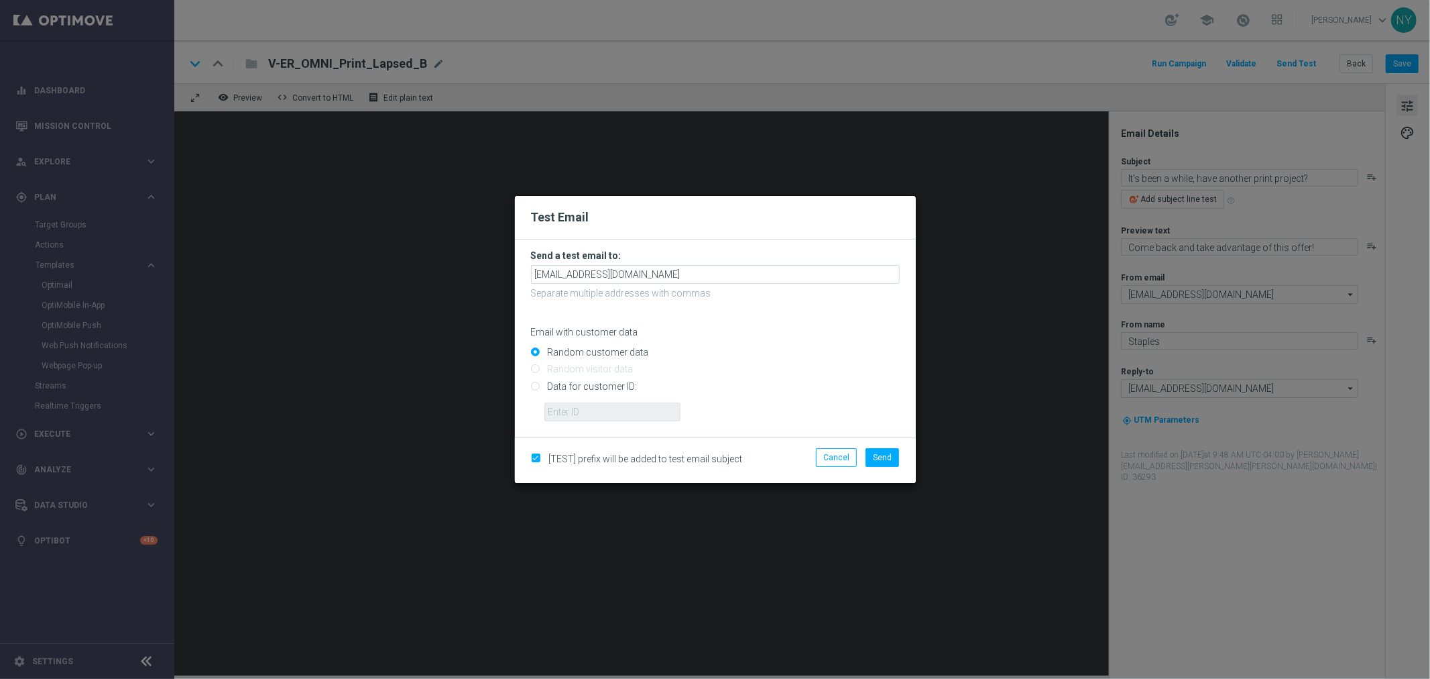
click at [536, 386] on input "Data for customer ID:" at bounding box center [715, 391] width 369 height 19
radio input "true"
click at [837, 457] on button "Cancel" at bounding box center [836, 457] width 41 height 19
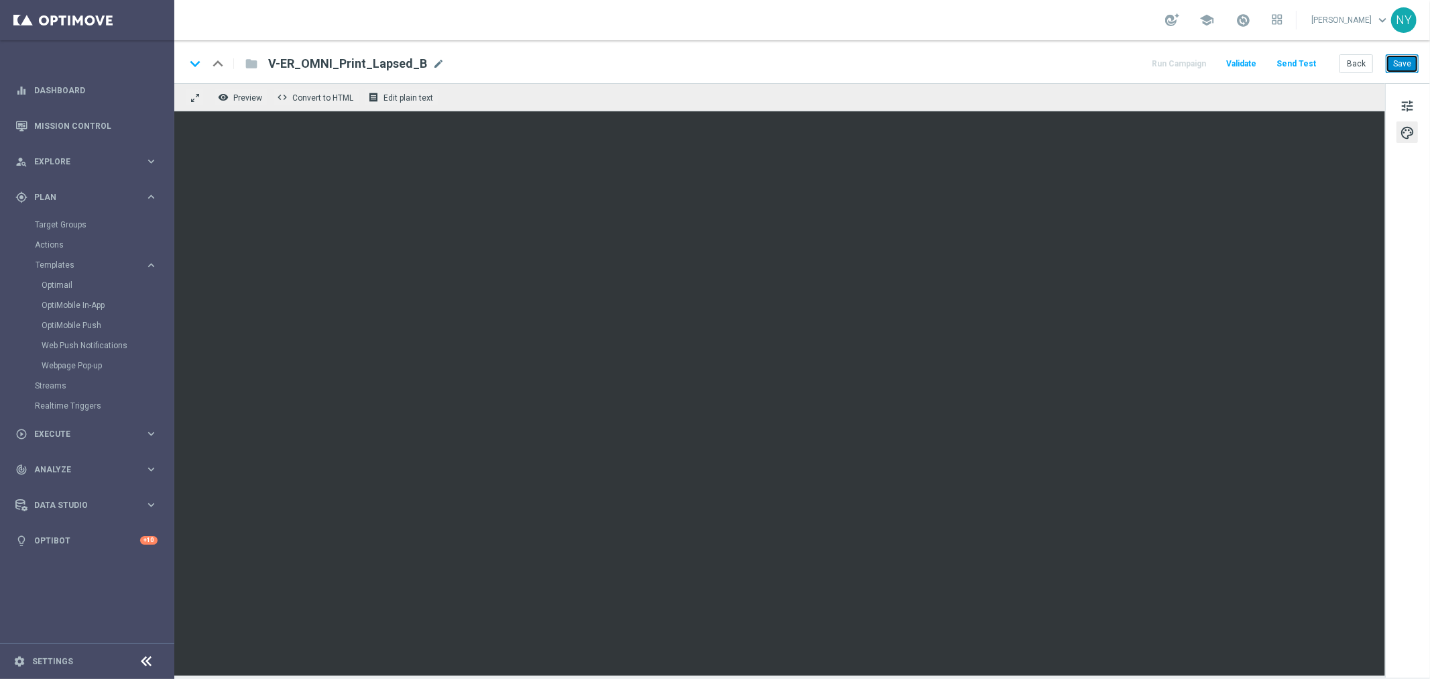
click at [1403, 61] on button "Save" at bounding box center [1402, 63] width 33 height 19
click at [1298, 59] on button "Send Test" at bounding box center [1297, 64] width 44 height 18
click at [1295, 59] on button "Send Test" at bounding box center [1297, 64] width 44 height 18
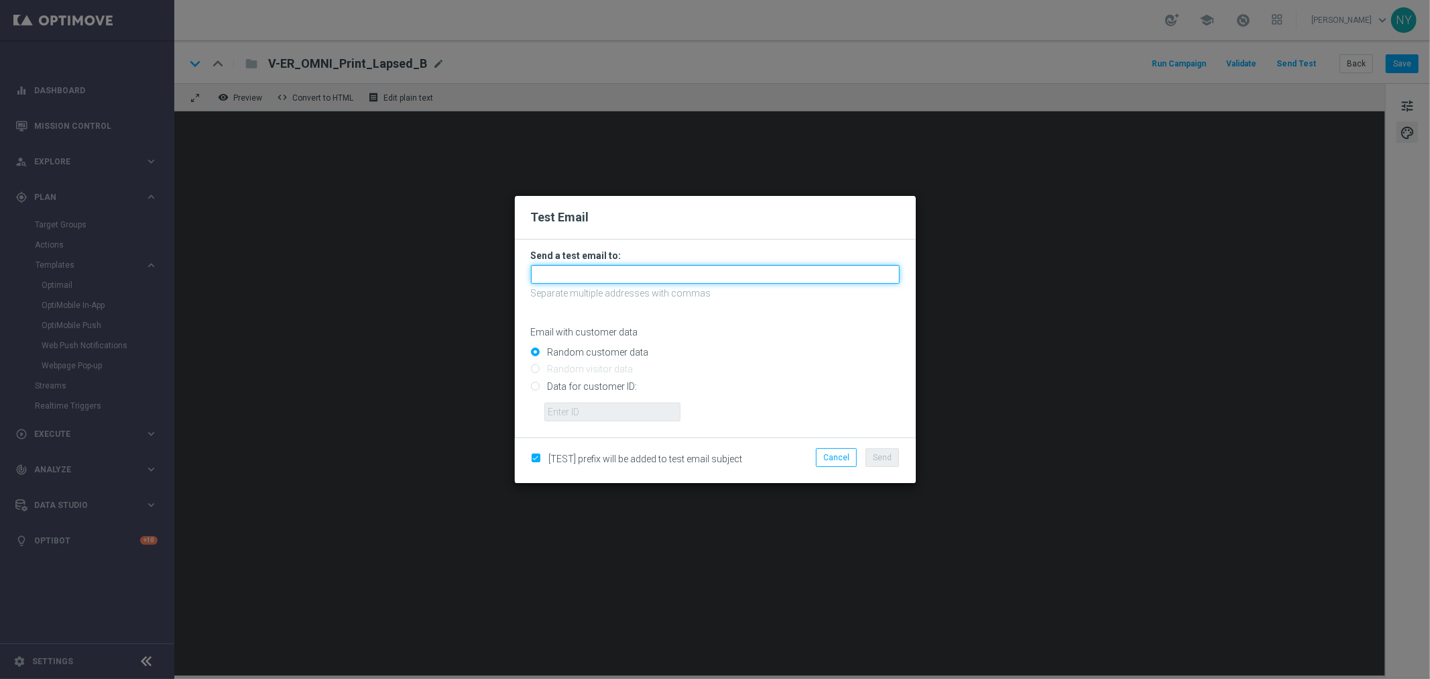
click at [557, 278] on input "text" at bounding box center [715, 274] width 369 height 19
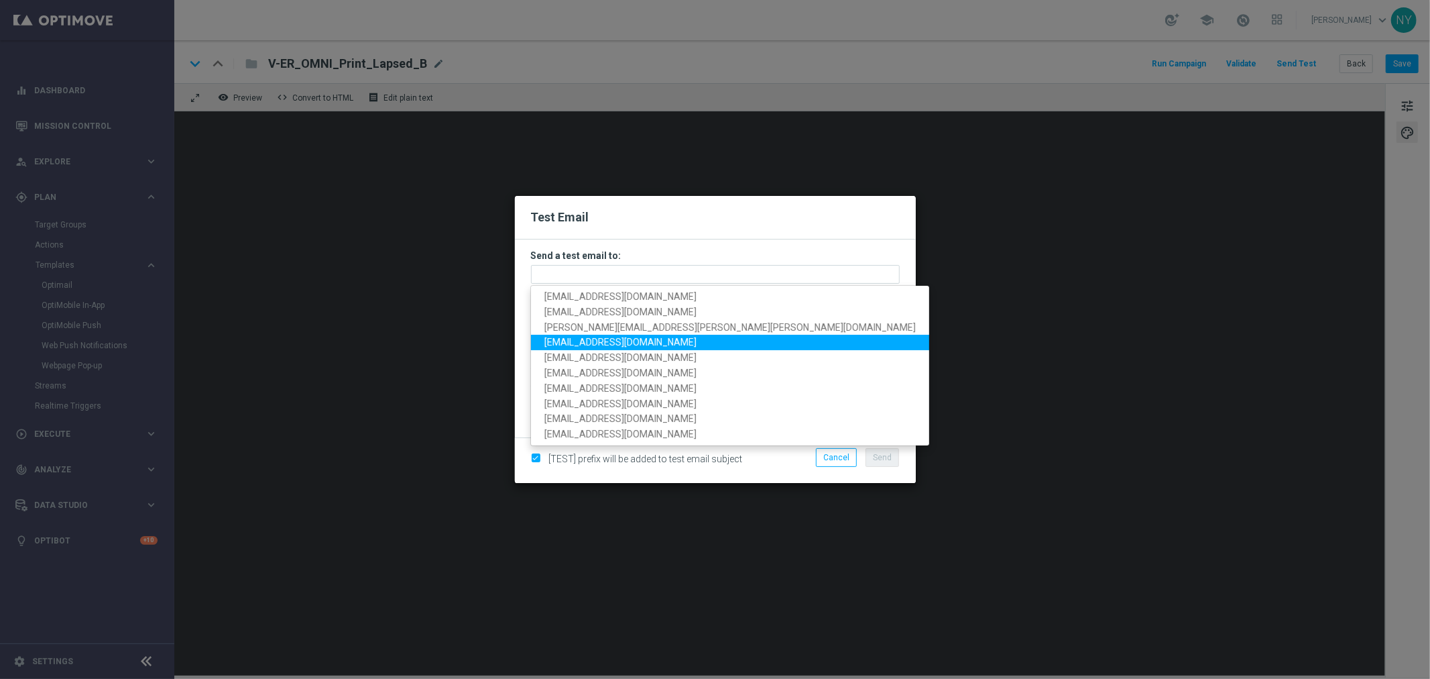
click at [569, 341] on span "[EMAIL_ADDRESS][DOMAIN_NAME]" at bounding box center [620, 342] width 152 height 11
type input "[EMAIL_ADDRESS][DOMAIN_NAME]"
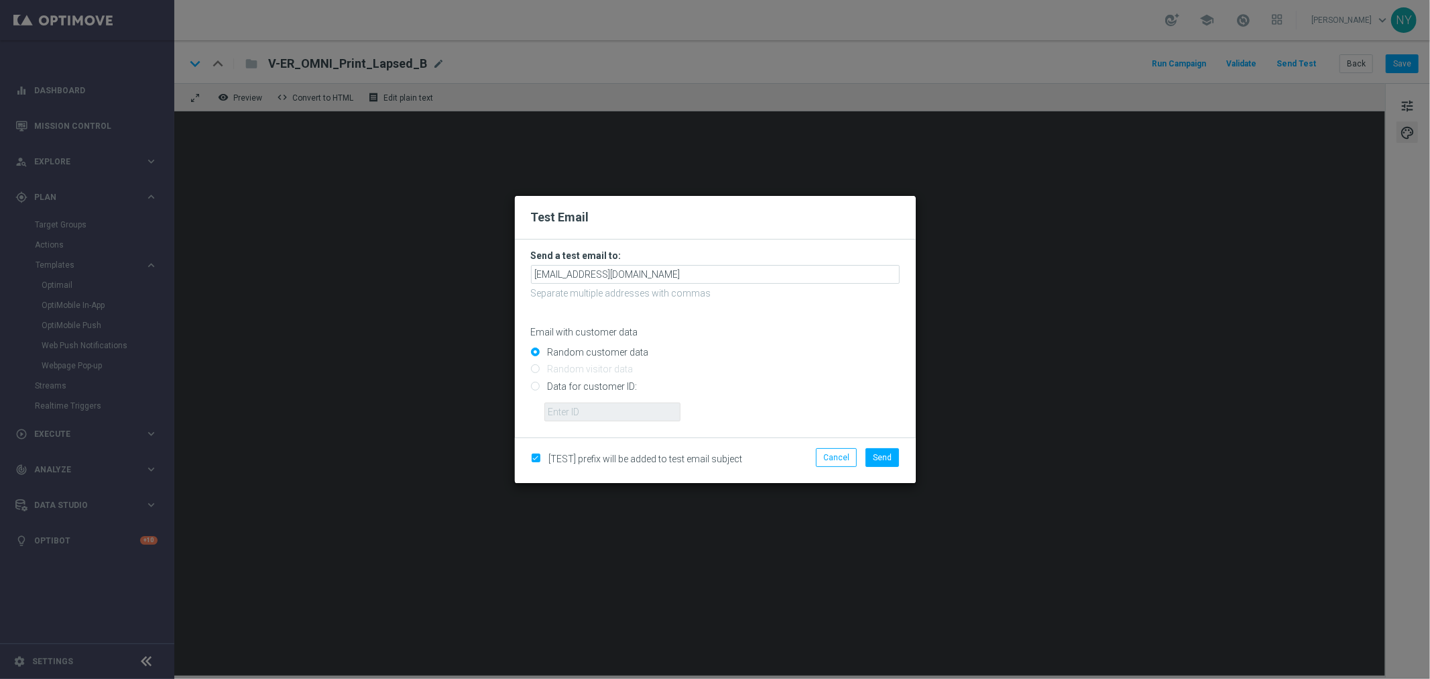
drag, startPoint x: 534, startPoint y: 386, endPoint x: 547, endPoint y: 396, distance: 16.2
click at [534, 386] on input "Data for customer ID:" at bounding box center [715, 391] width 369 height 19
radio input "true"
click at [560, 408] on input "text" at bounding box center [612, 411] width 136 height 19
paste input "10000006208"
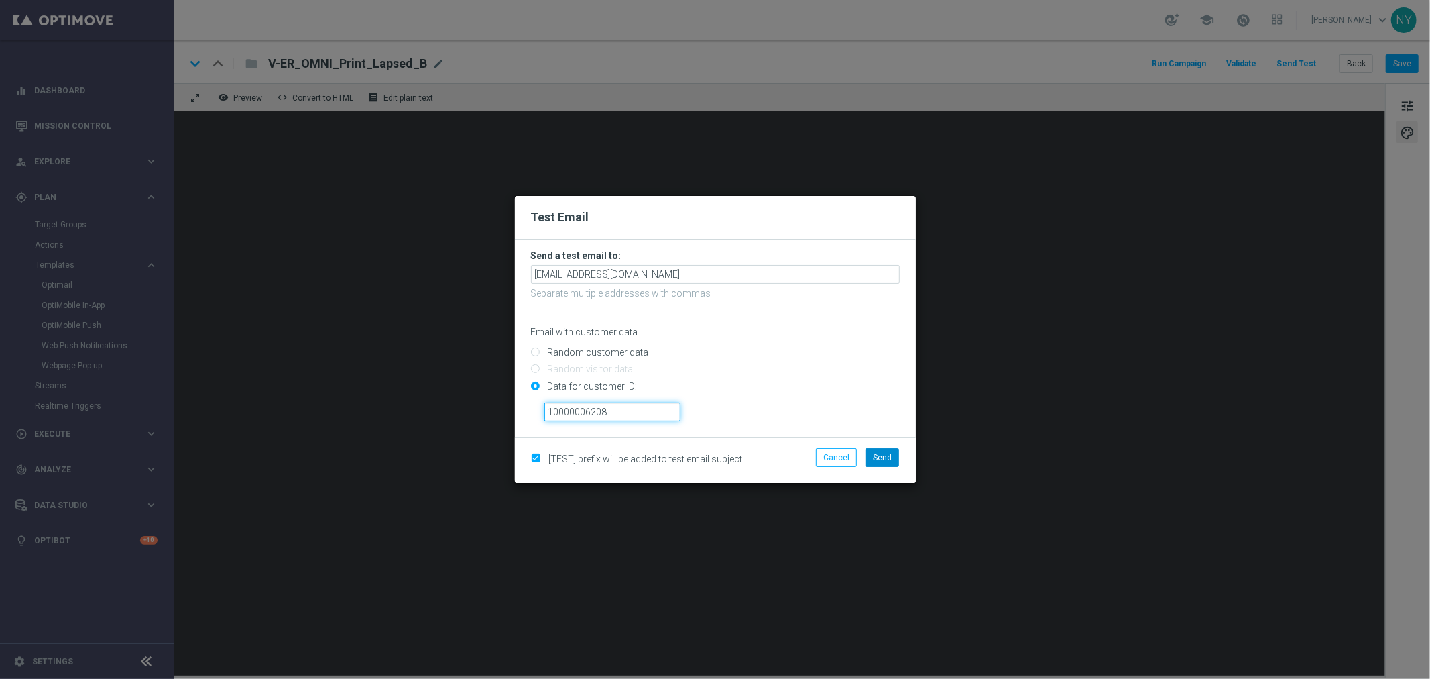
type input "10000006208"
click at [886, 460] on span "Send" at bounding box center [882, 457] width 19 height 9
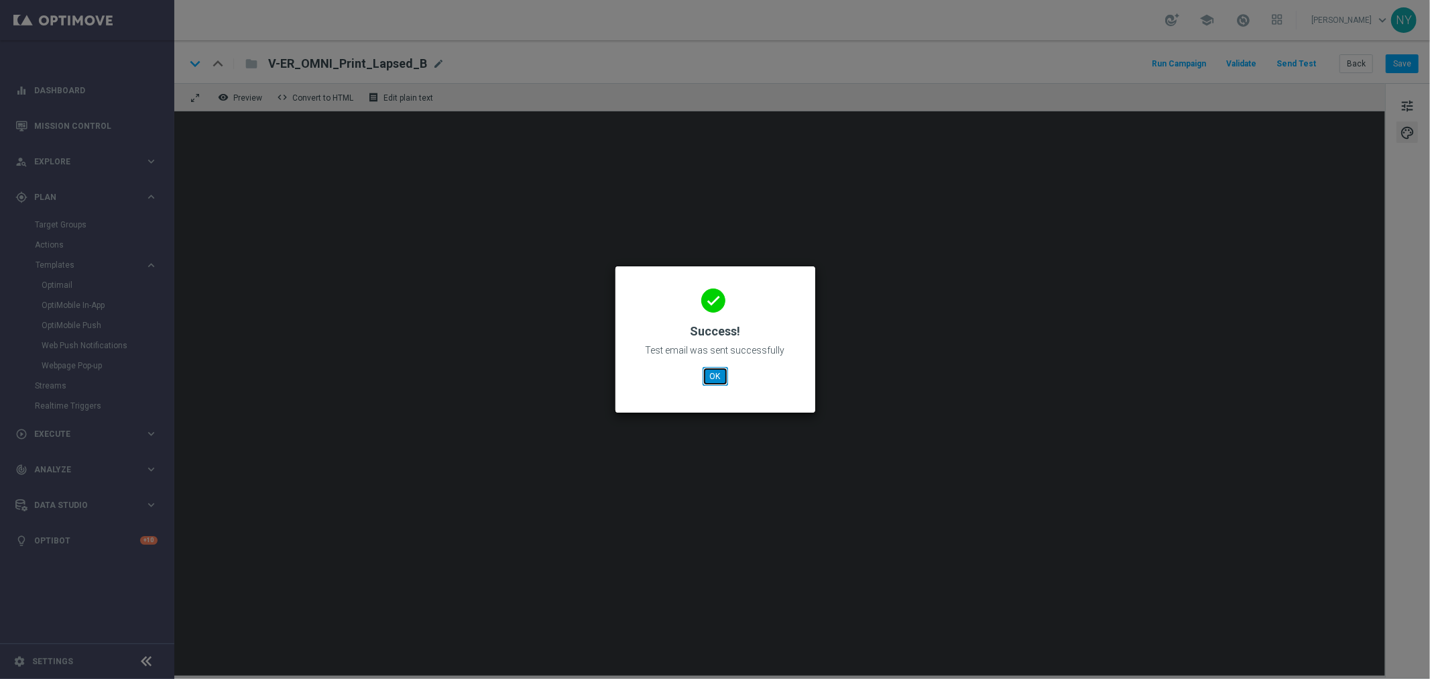
click at [719, 377] on button "OK" at bounding box center [715, 376] width 25 height 19
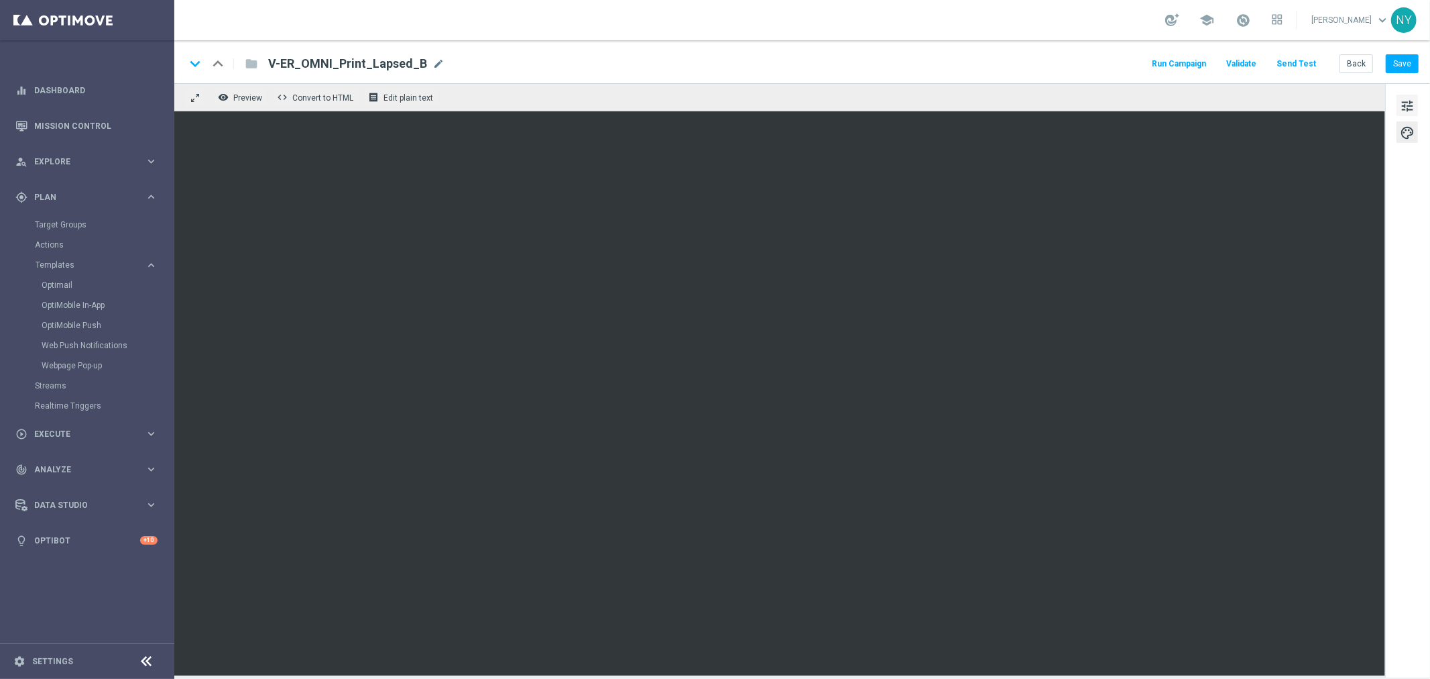
click at [1400, 104] on span "tune" at bounding box center [1407, 105] width 15 height 17
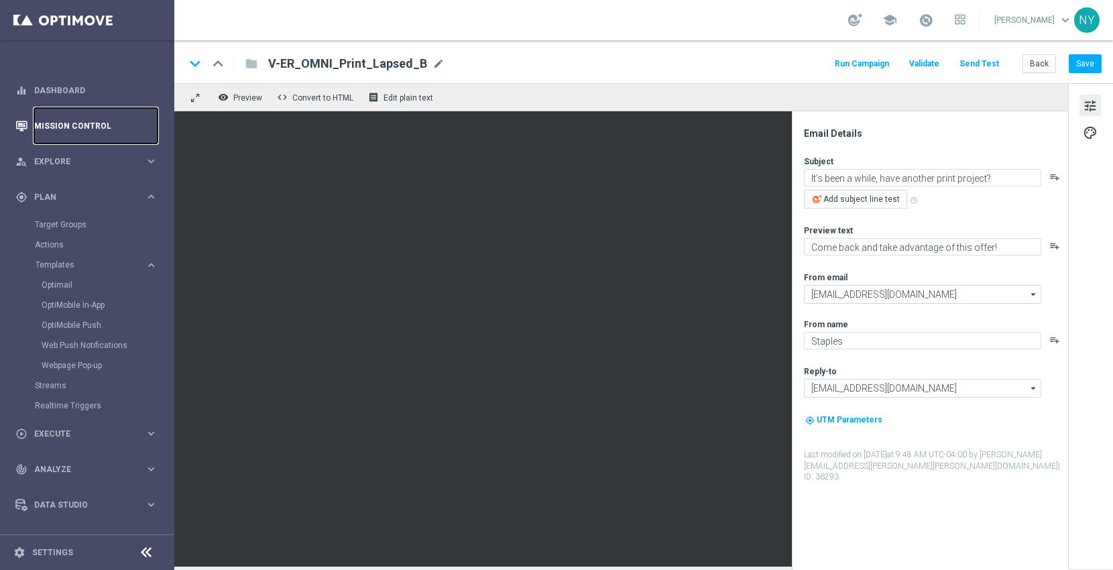
drag, startPoint x: 551, startPoint y: 8, endPoint x: 68, endPoint y: 125, distance: 497.5
click at [68, 125] on link "Mission Control" at bounding box center [95, 126] width 123 height 36
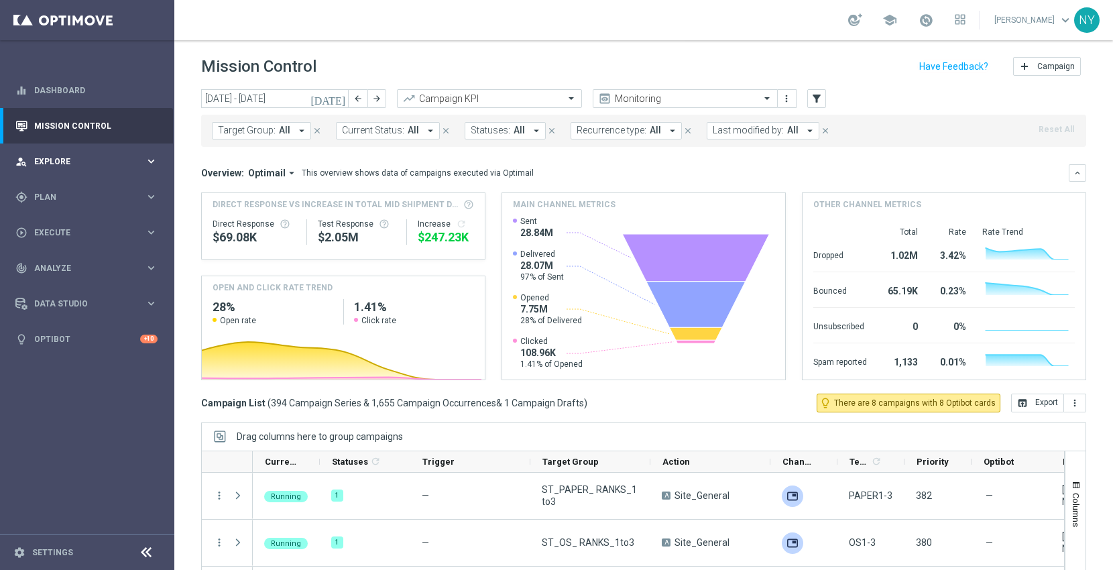
click at [54, 156] on div "person_search Explore" at bounding box center [79, 162] width 129 height 12
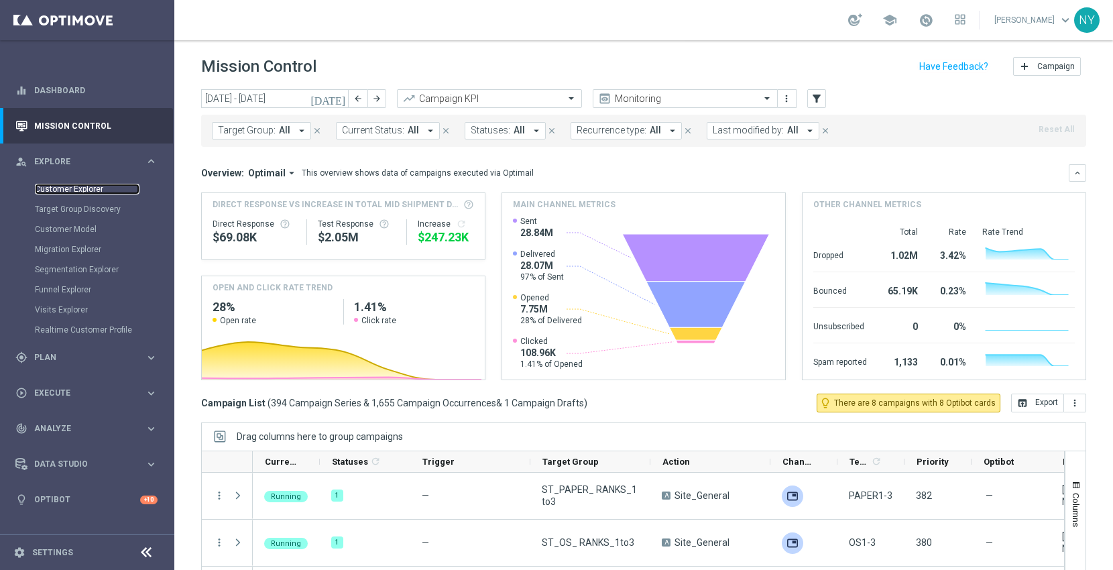
click at [70, 188] on link "Customer Explorer" at bounding box center [87, 189] width 105 height 11
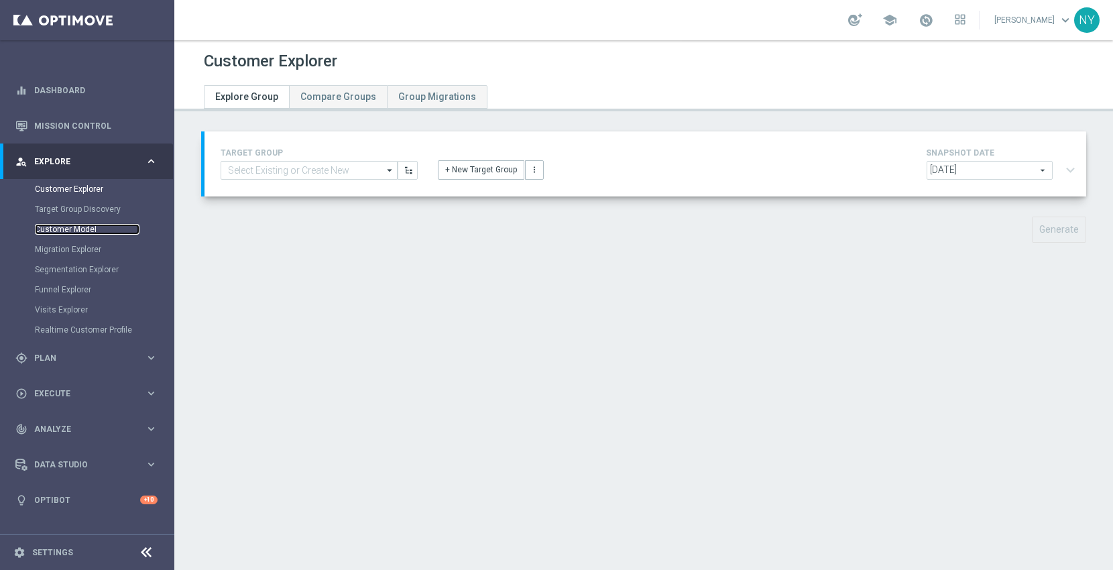
click at [64, 227] on link "Customer Model" at bounding box center [87, 229] width 105 height 11
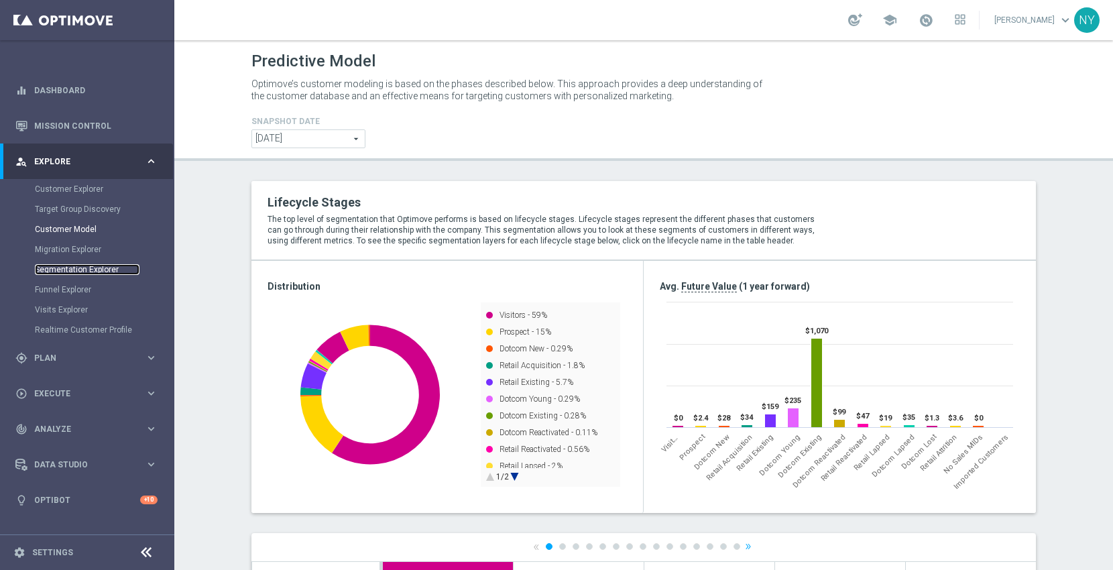
click at [72, 269] on link "Segmentation Explorer" at bounding box center [87, 269] width 105 height 11
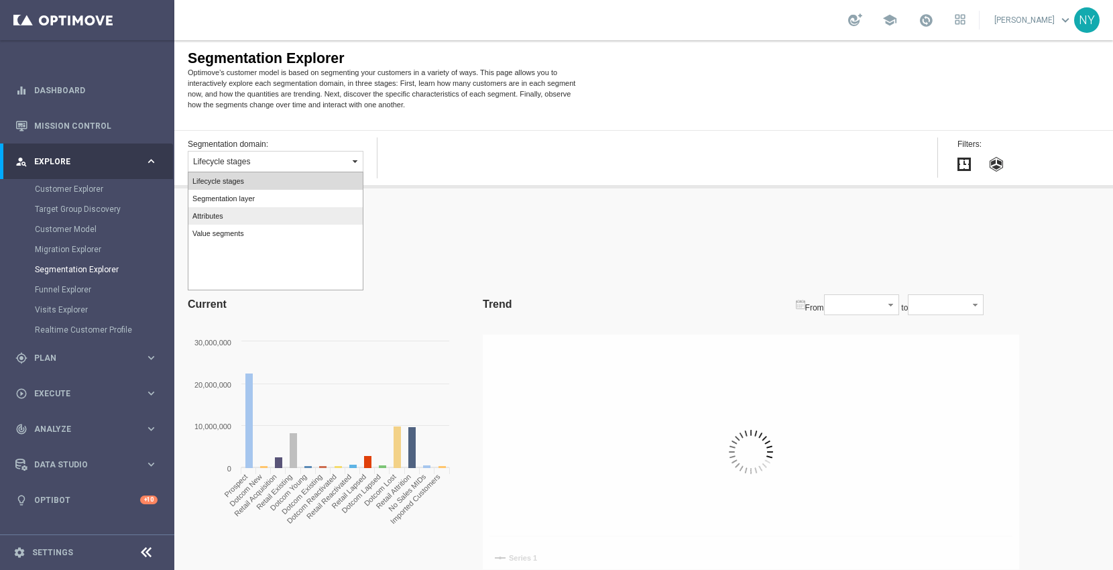
click at [226, 213] on label "Attributes" at bounding box center [275, 215] width 174 height 17
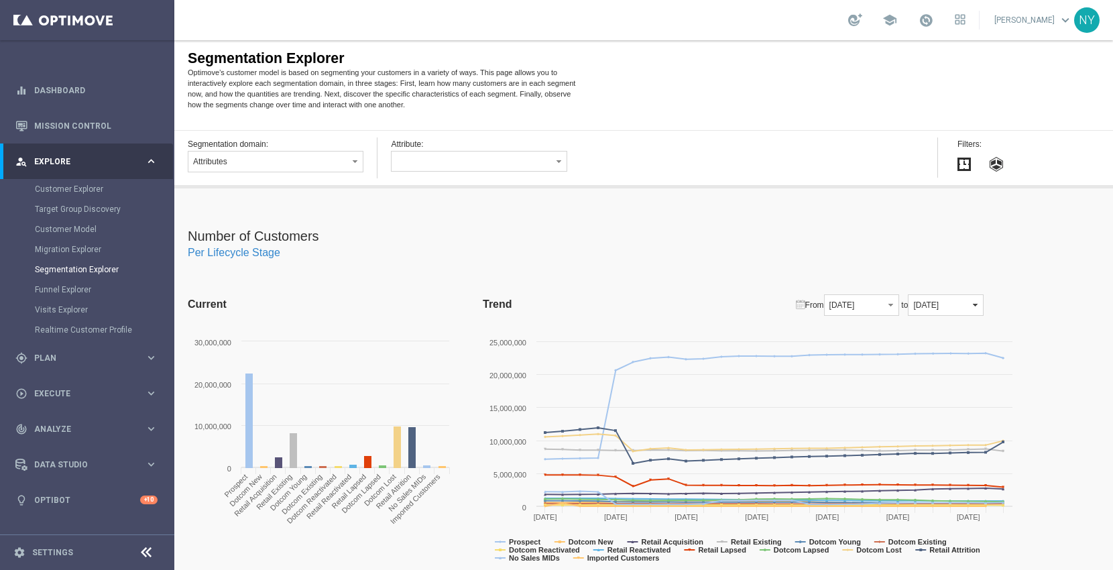
click at [983, 307] on button "[DATE]" at bounding box center [945, 304] width 75 height 21
click at [1042, 305] on div "Number of Customers Per Lifecycle Stage Current Created with Highcharts 4.0.4 0…" at bounding box center [643, 385] width 939 height 395
